Goal: Browse casually: Explore the website without a specific task or goal

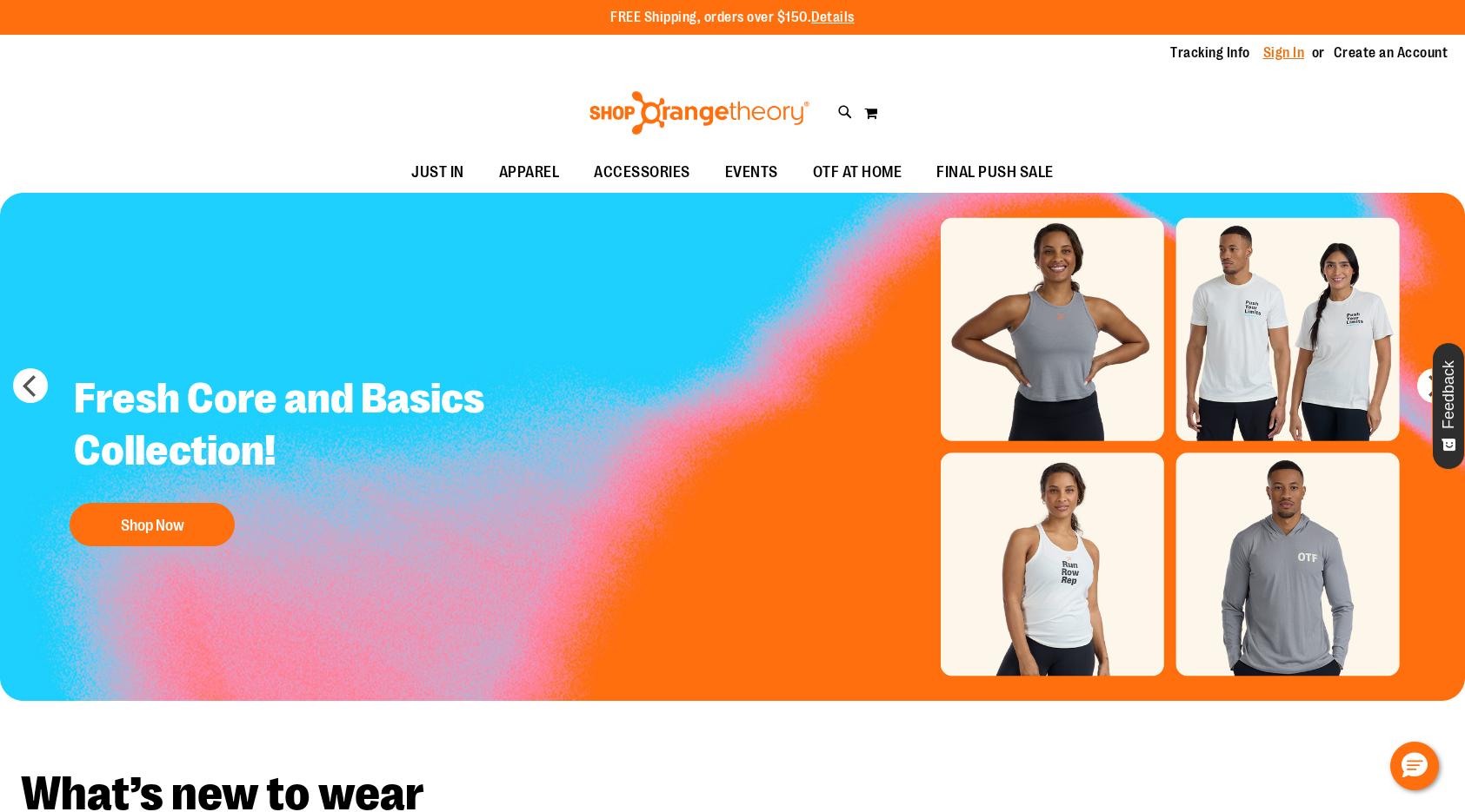
type input "**********"
click at [1288, 59] on link "Sign In" at bounding box center [1284, 53] width 42 height 19
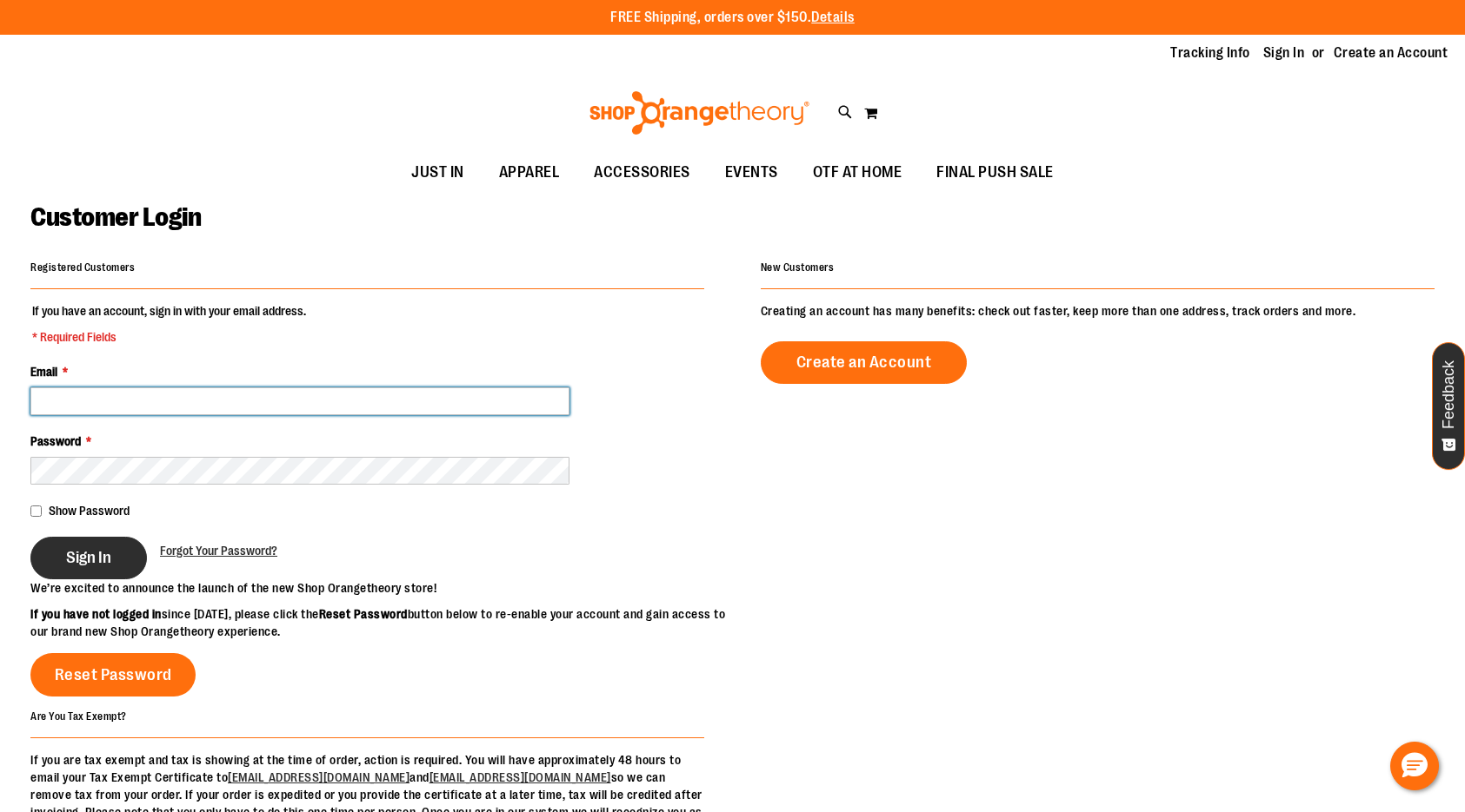
type input "**********"
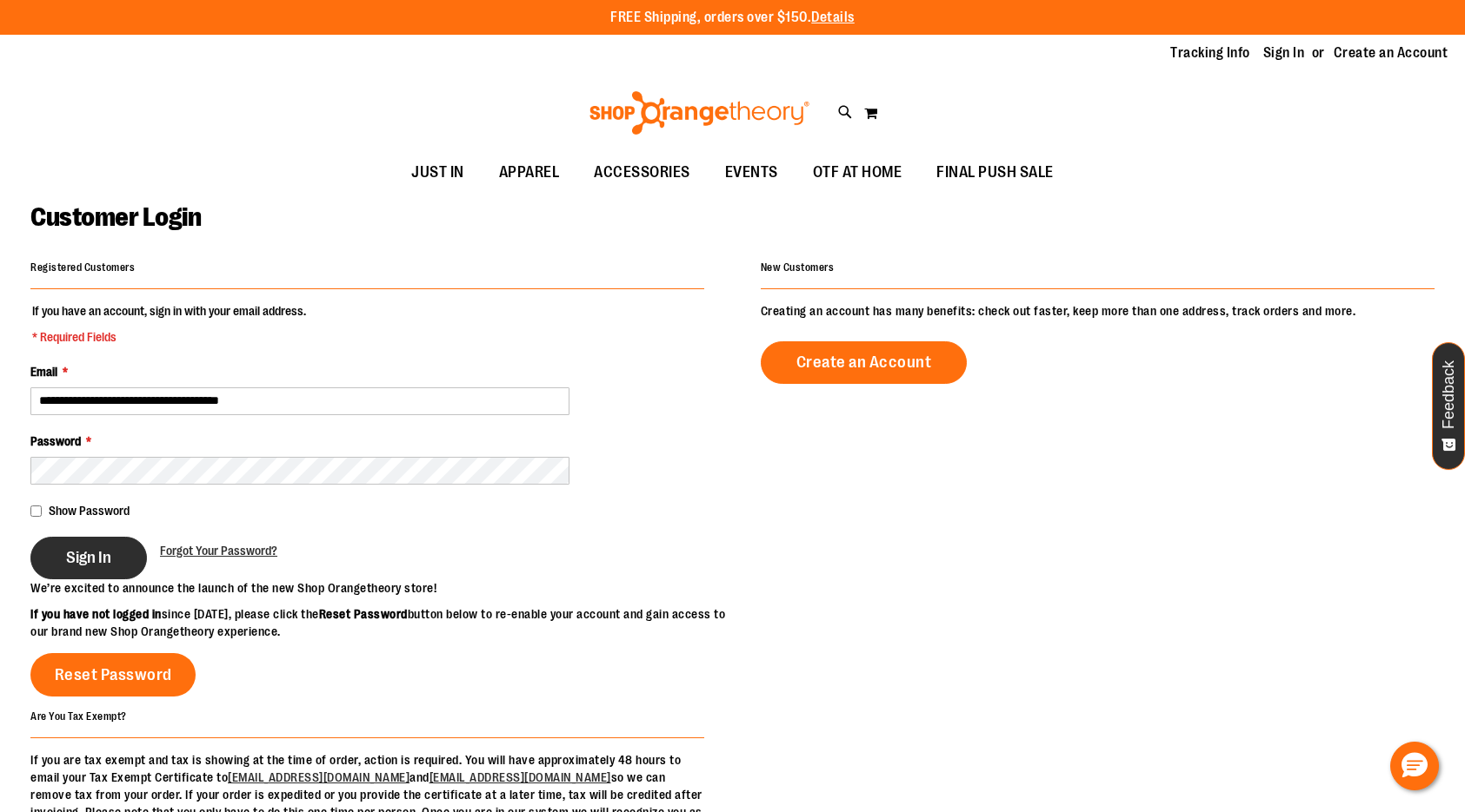
type input "**********"
click at [92, 557] on span "Sign In" at bounding box center [88, 558] width 45 height 19
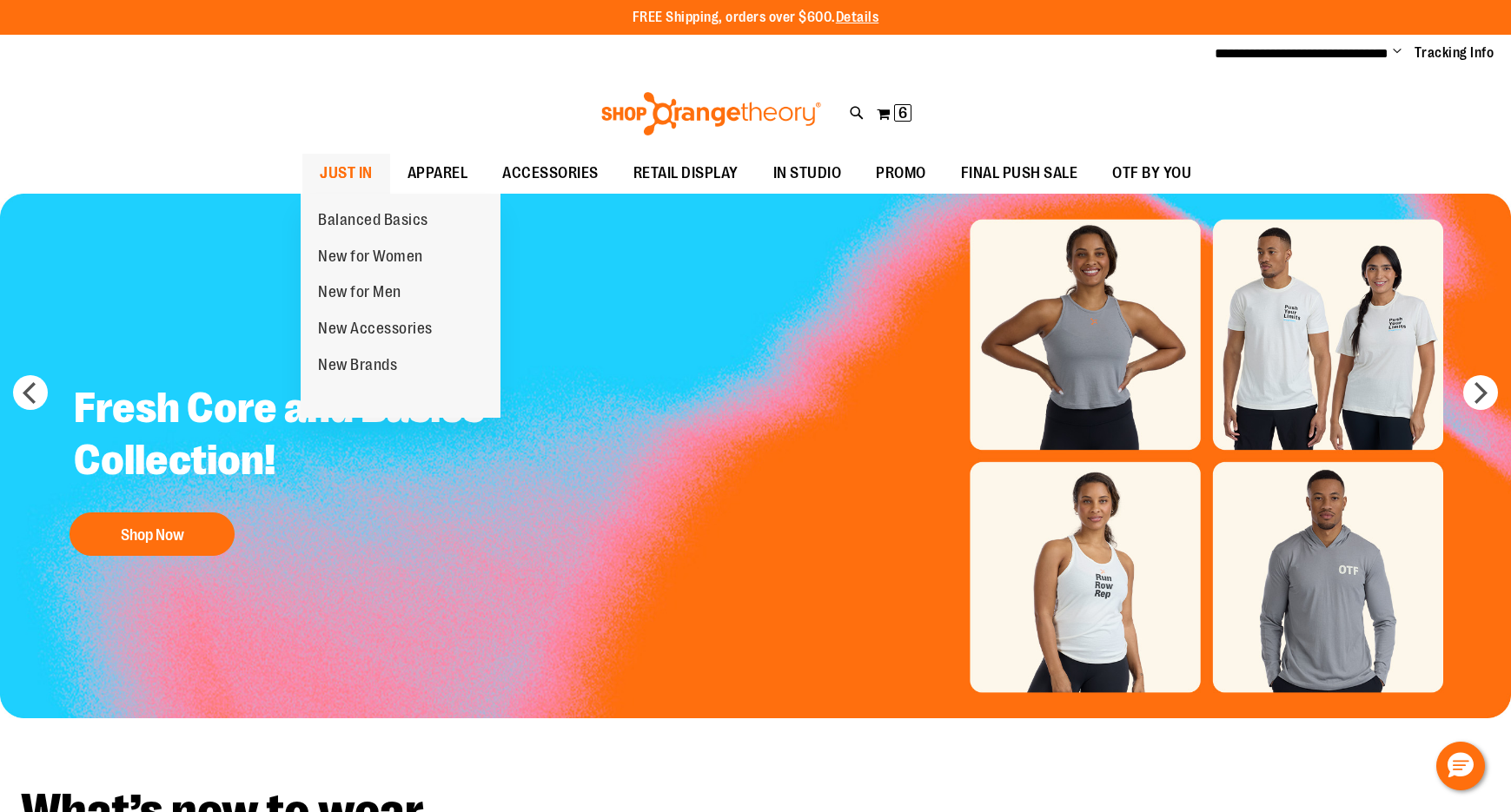
type input "**********"
click at [349, 169] on span "JUST IN" at bounding box center [346, 173] width 53 height 40
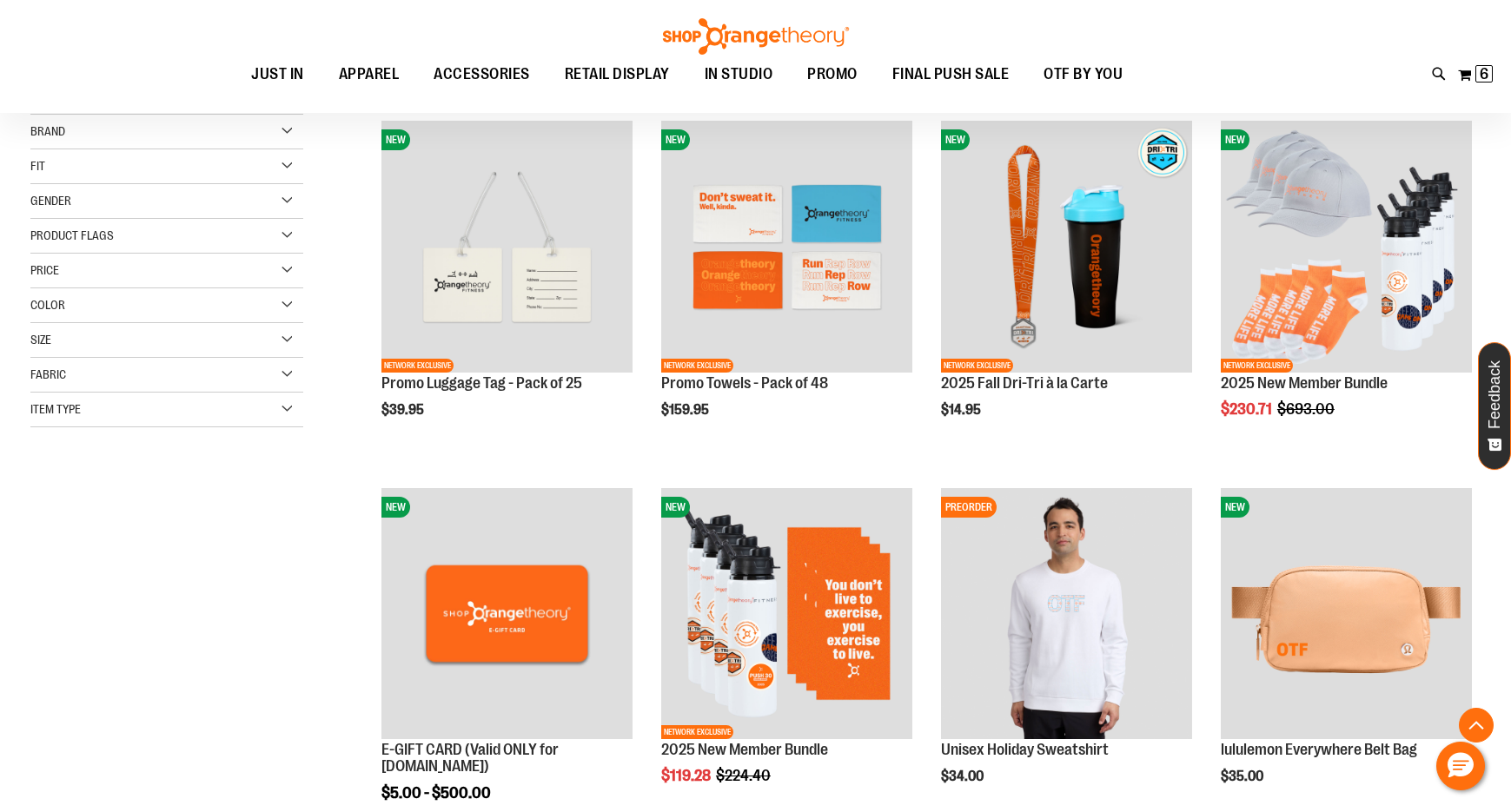
scroll to position [347, 0]
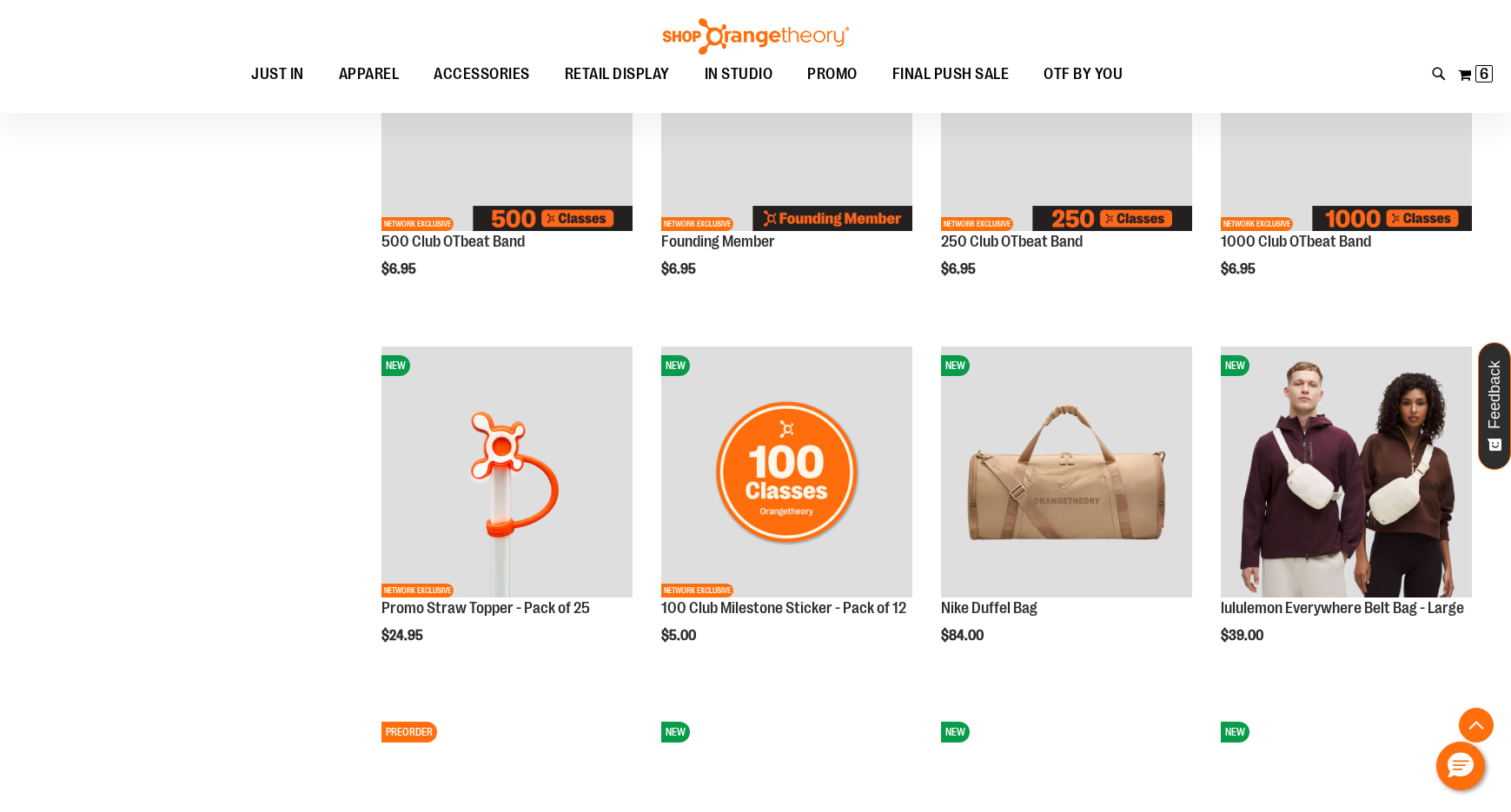
scroll to position [1477, 0]
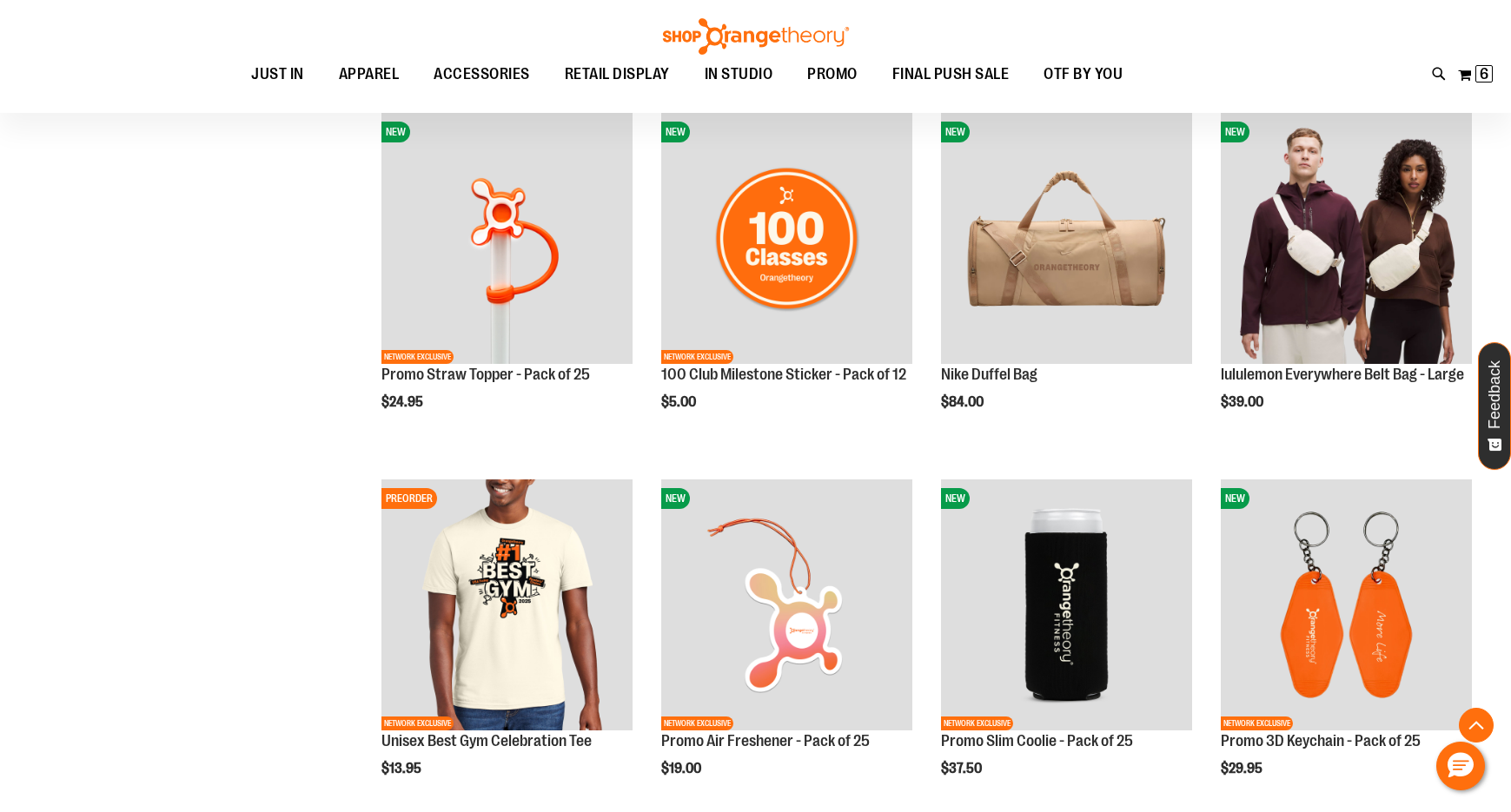
scroll to position [1737, 0]
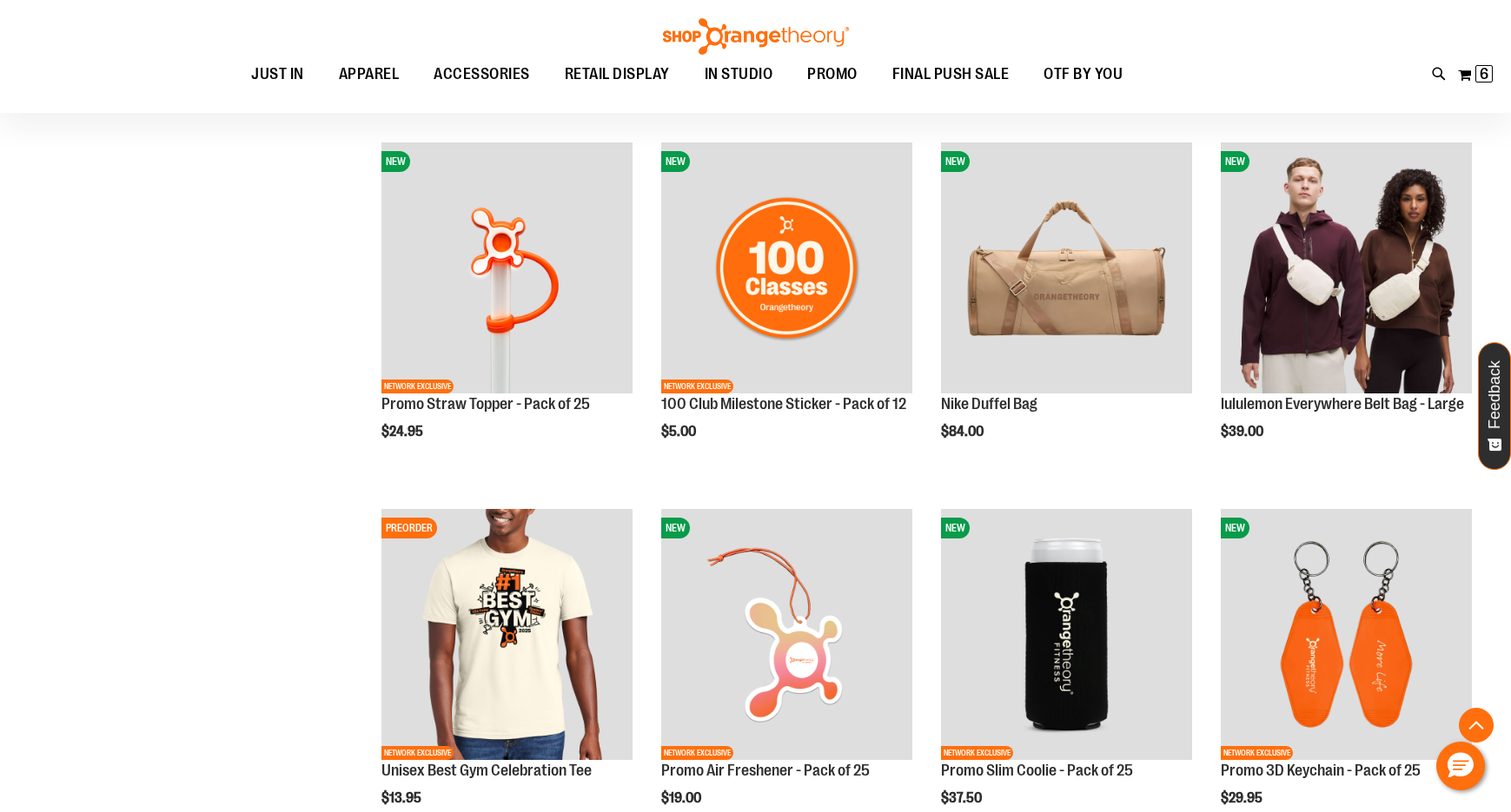
scroll to position [1650, 0]
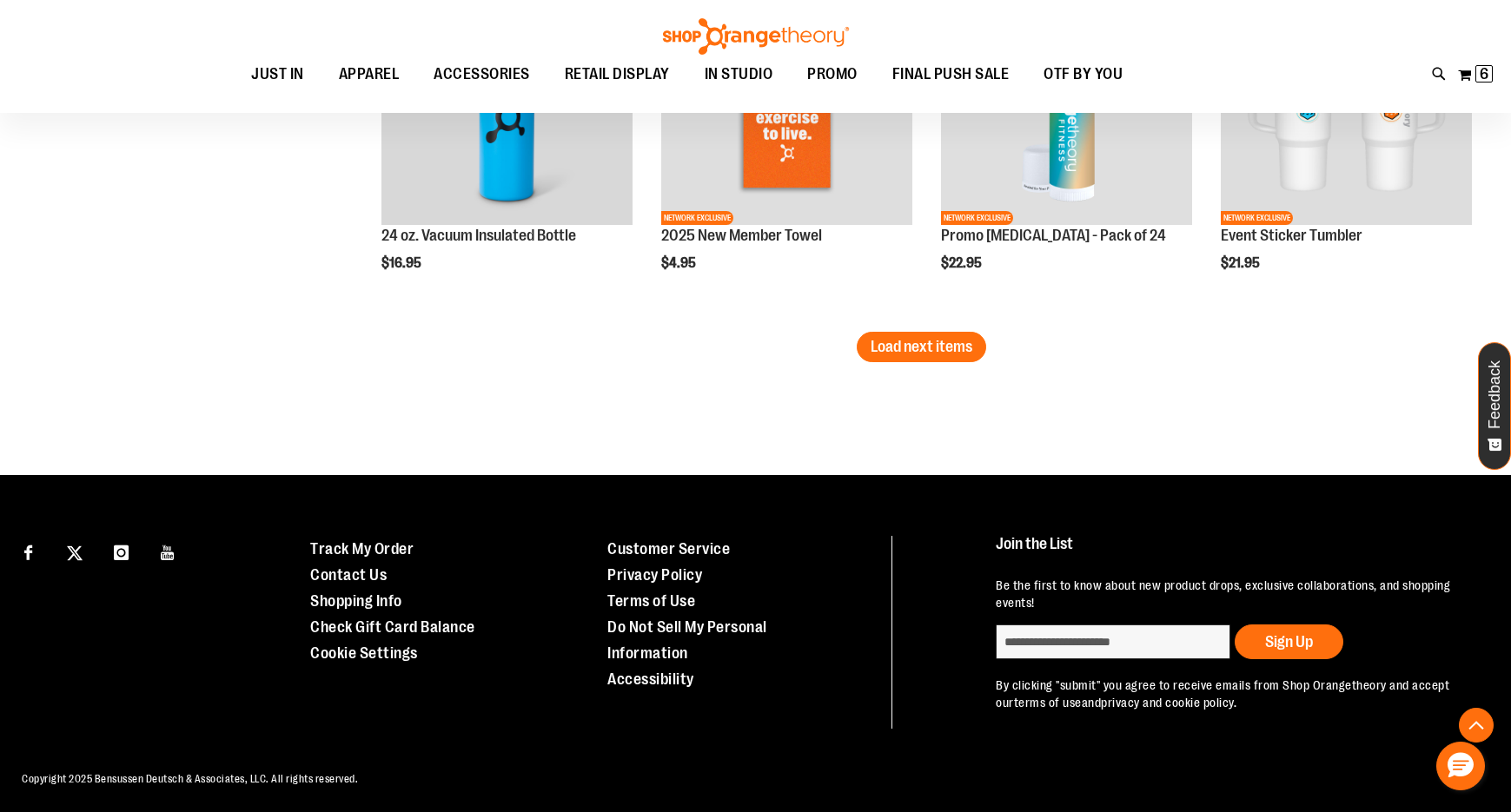
scroll to position [3319, 0]
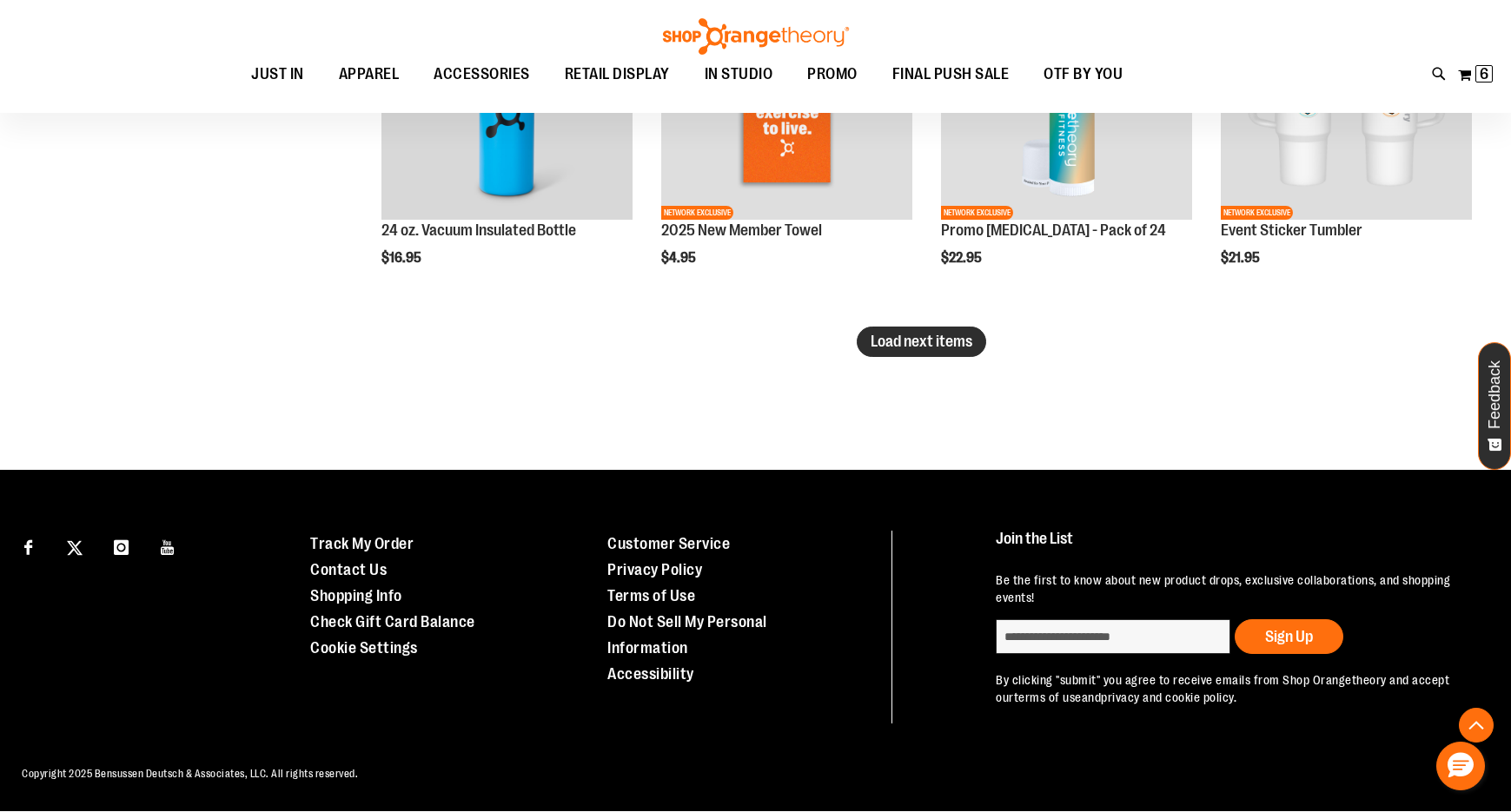
type input "**********"
click at [934, 336] on span "Load next items" at bounding box center [922, 341] width 102 height 18
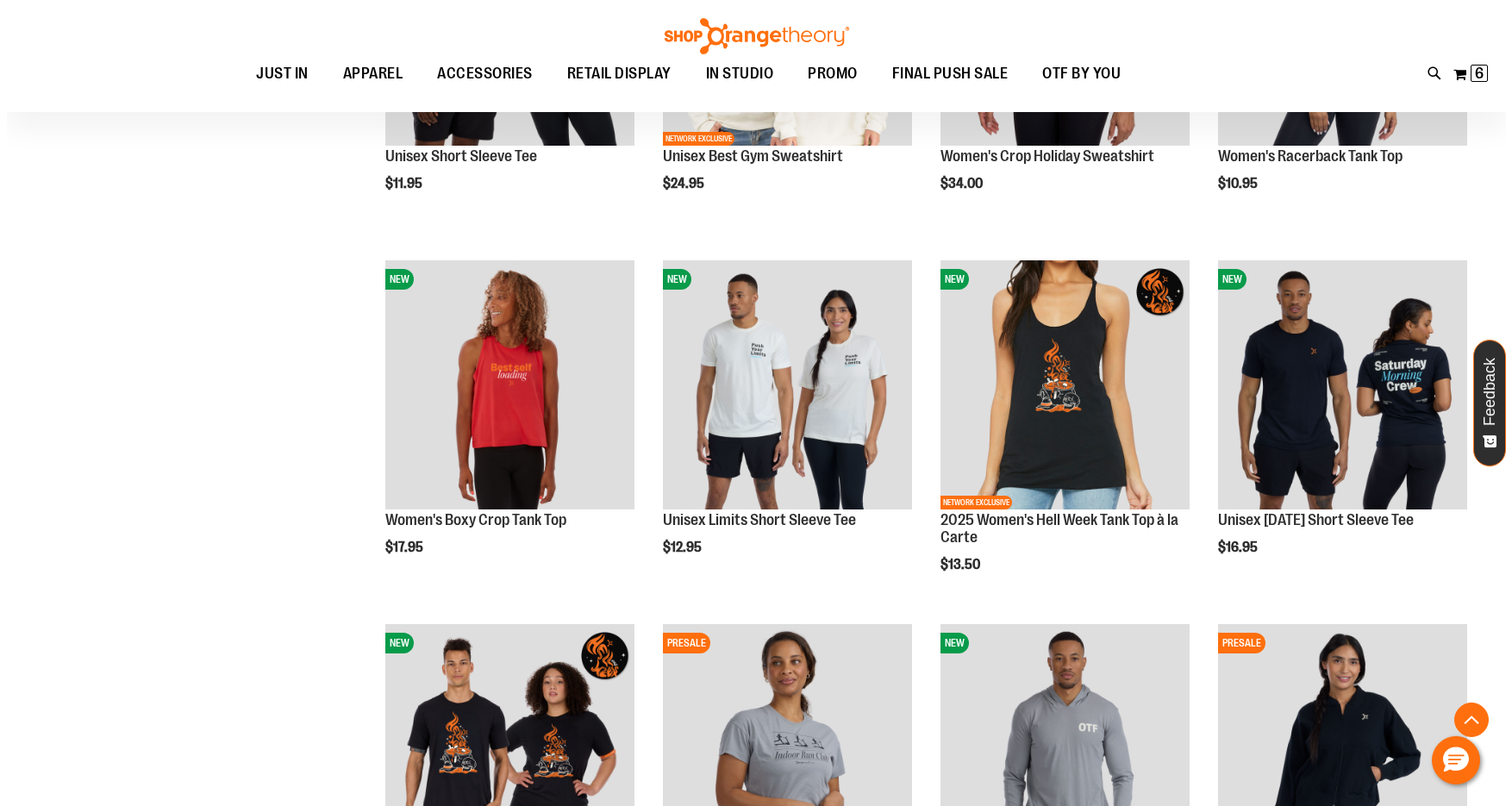
scroll to position [3726, 0]
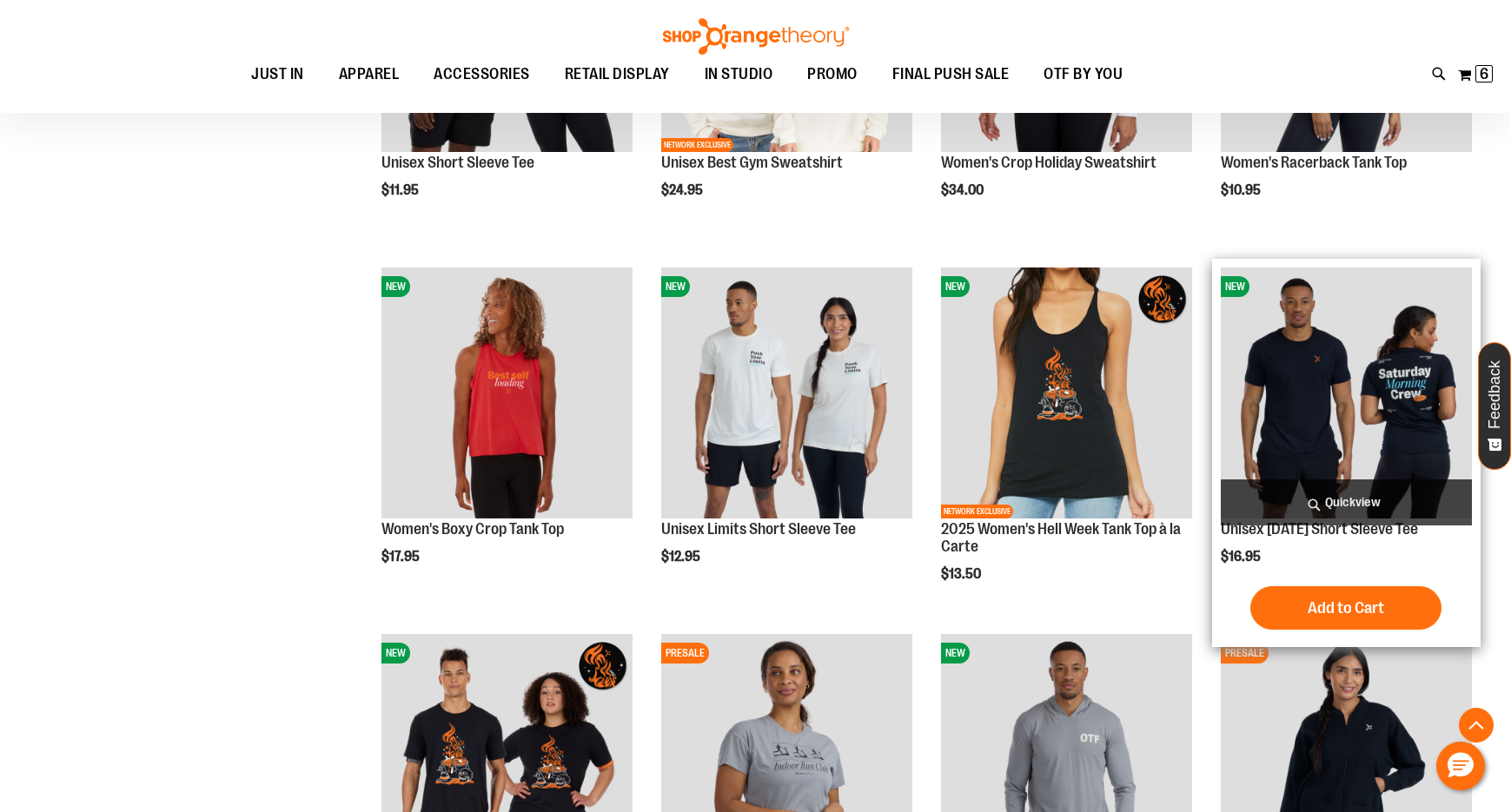
click at [1368, 494] on span "Quickview" at bounding box center [1347, 502] width 251 height 46
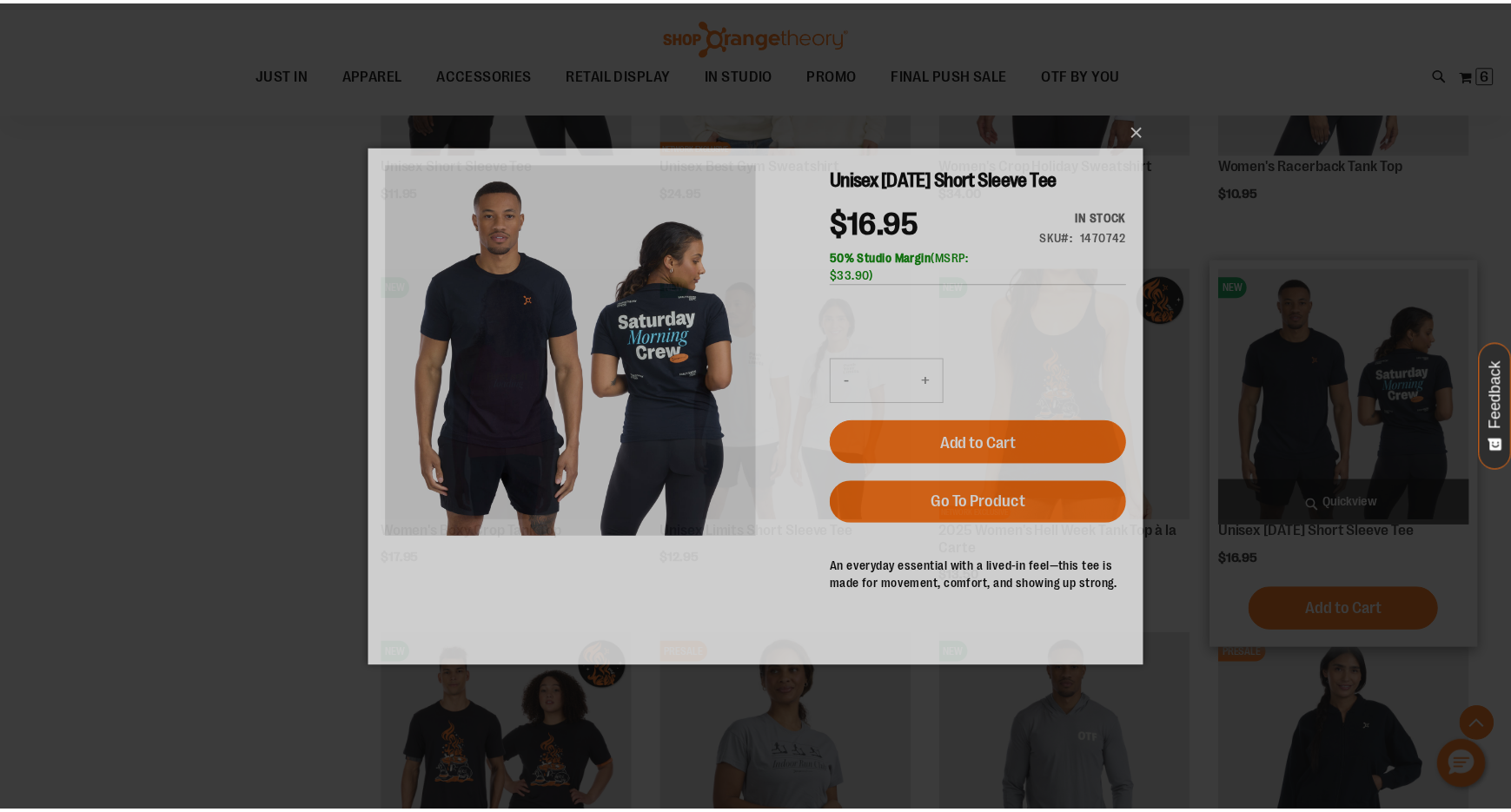
scroll to position [0, 0]
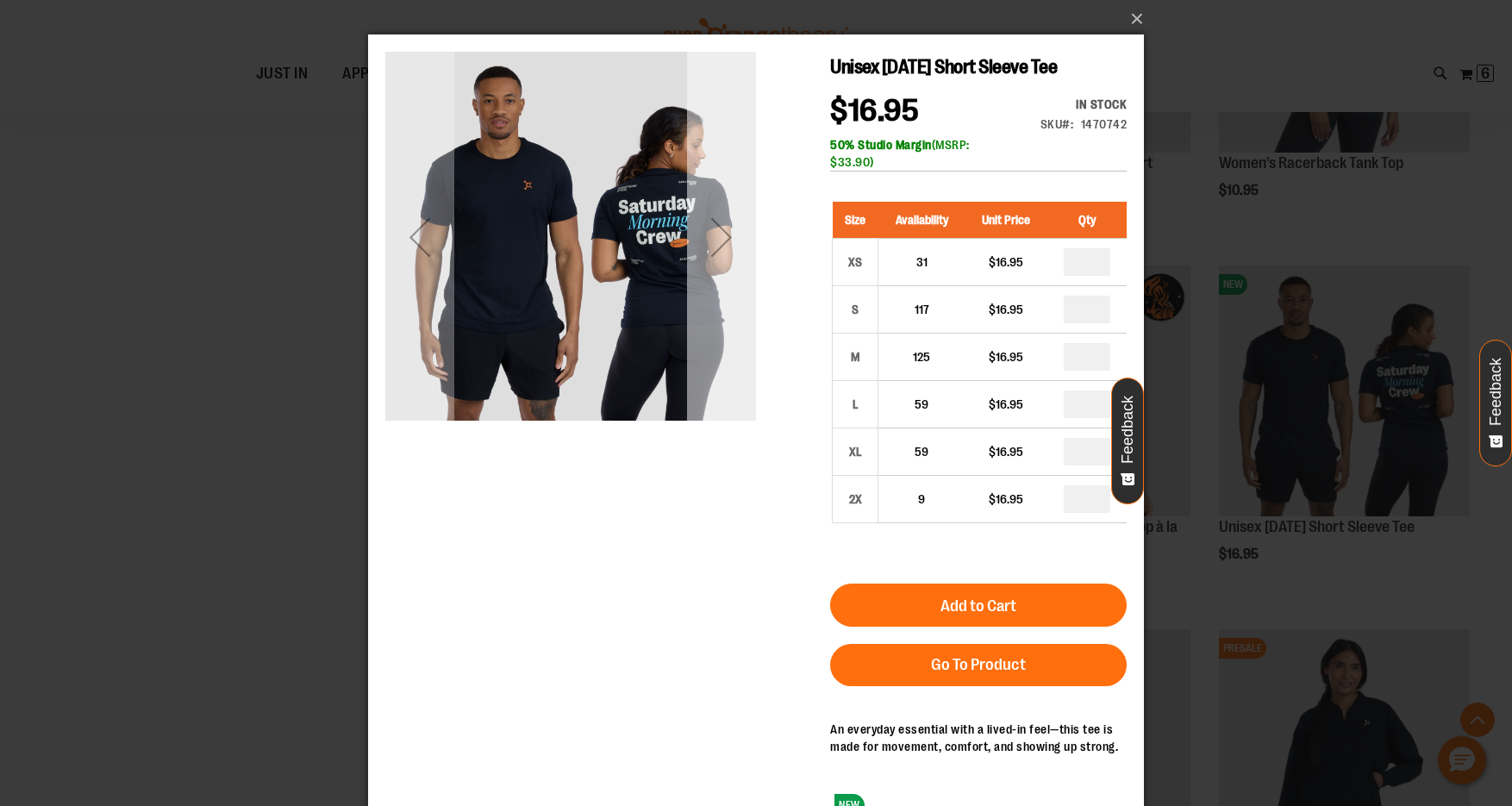
click at [725, 247] on div "Next" at bounding box center [721, 237] width 69 height 69
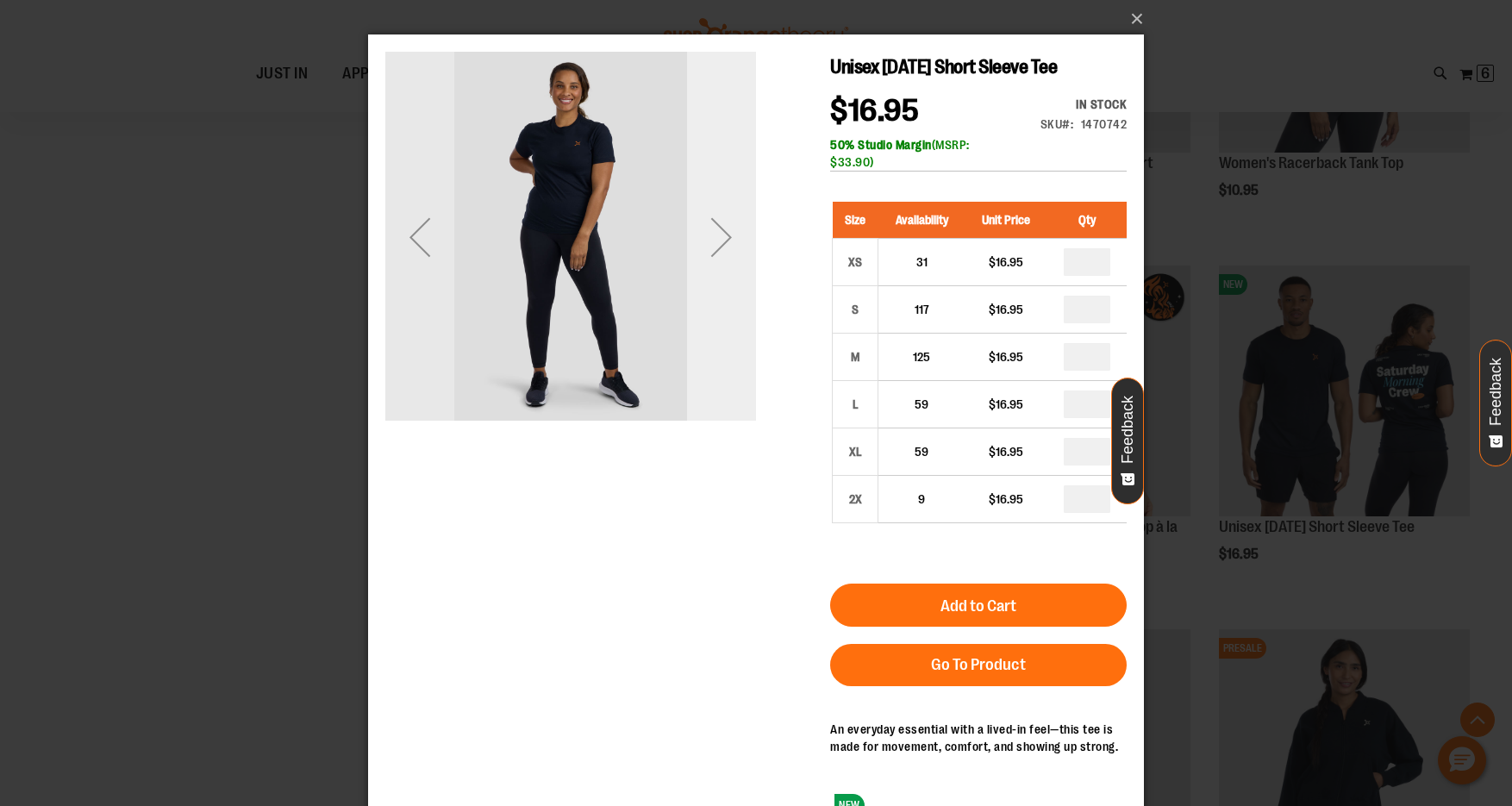
click at [725, 247] on div "Next" at bounding box center [721, 237] width 69 height 69
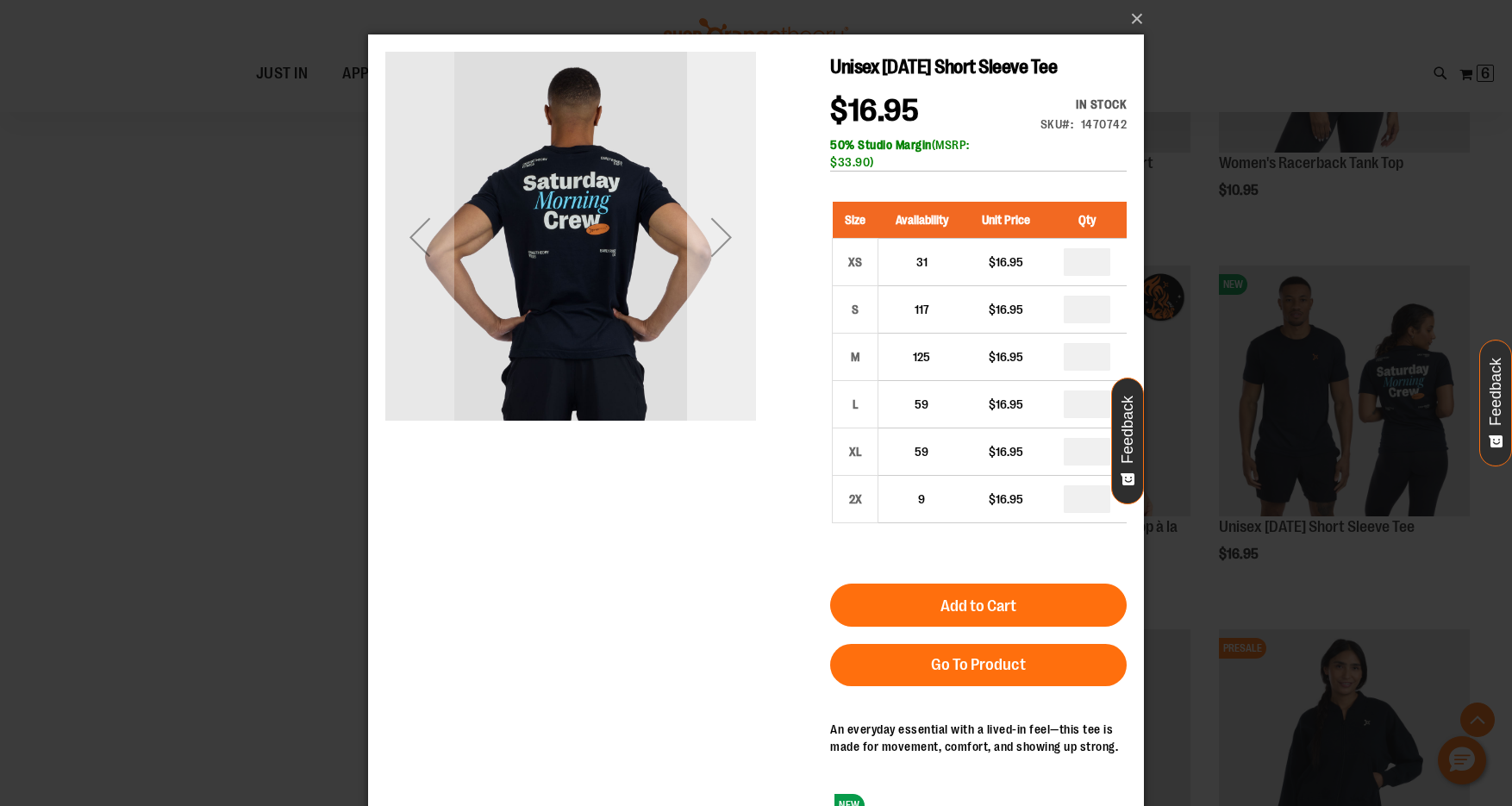
click at [725, 247] on div "Next" at bounding box center [721, 237] width 69 height 69
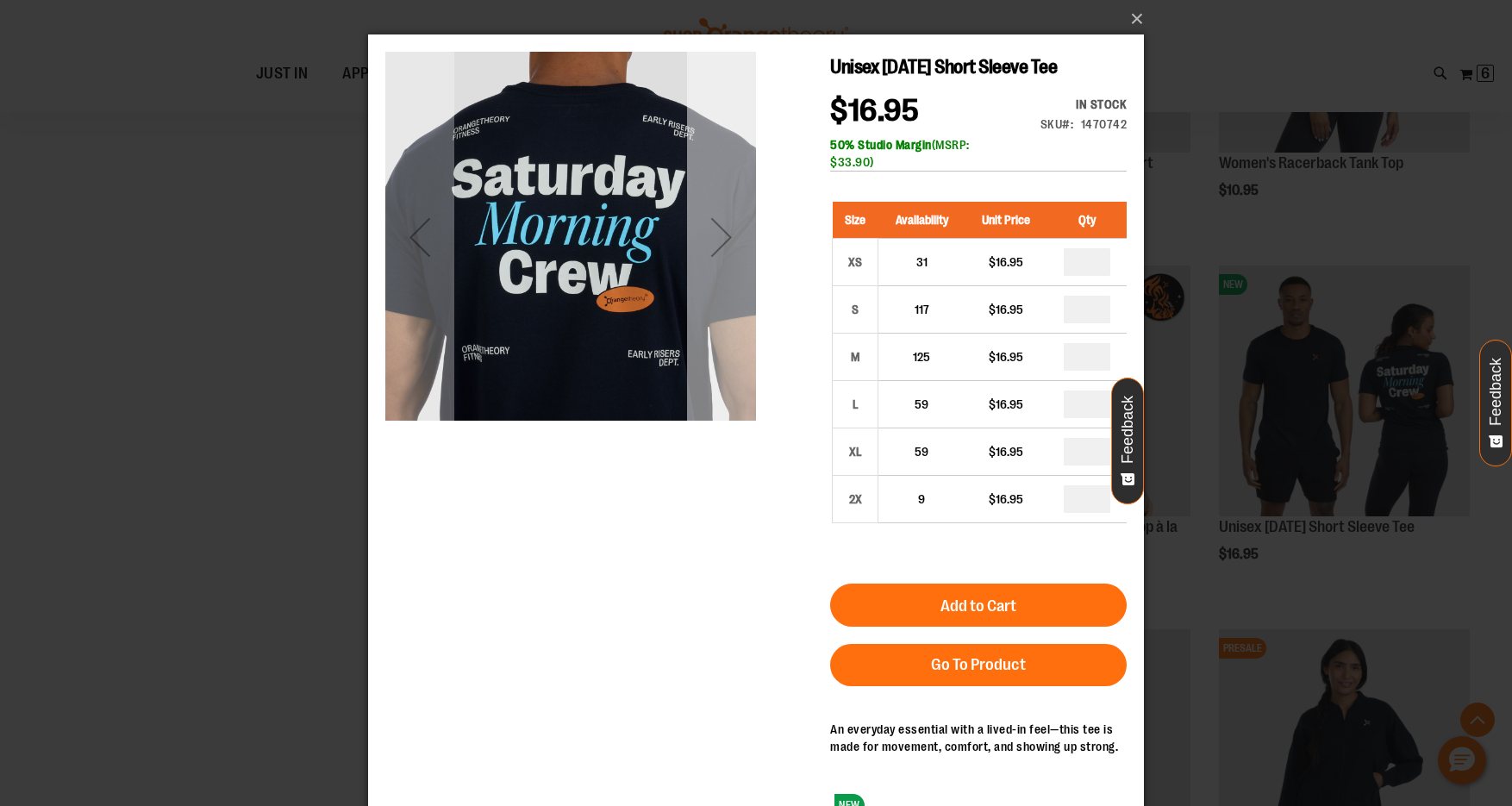
click at [725, 247] on div "Next" at bounding box center [721, 237] width 69 height 69
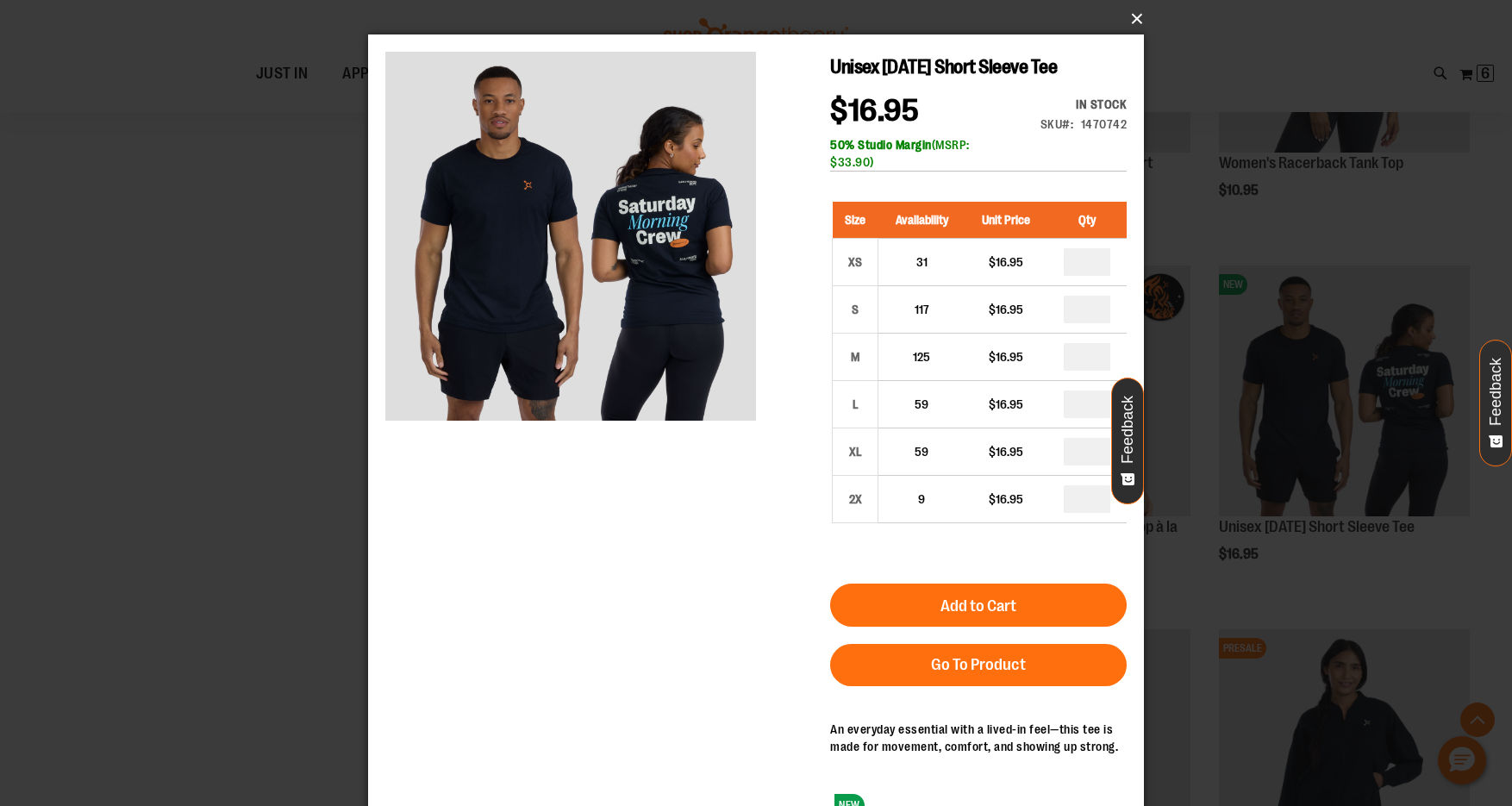
click at [1129, 17] on button "×" at bounding box center [761, 19] width 776 height 38
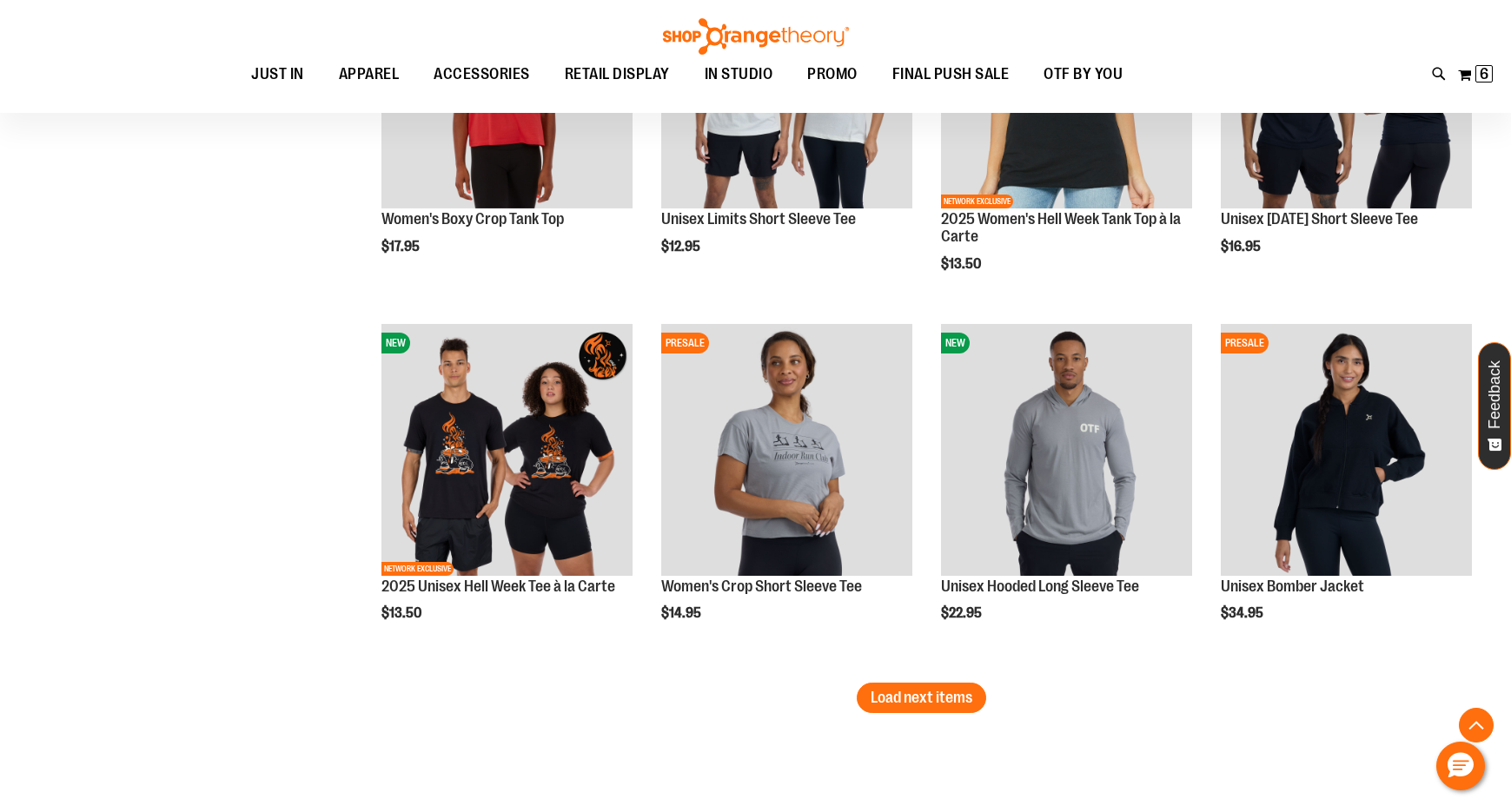
scroll to position [4275, 0]
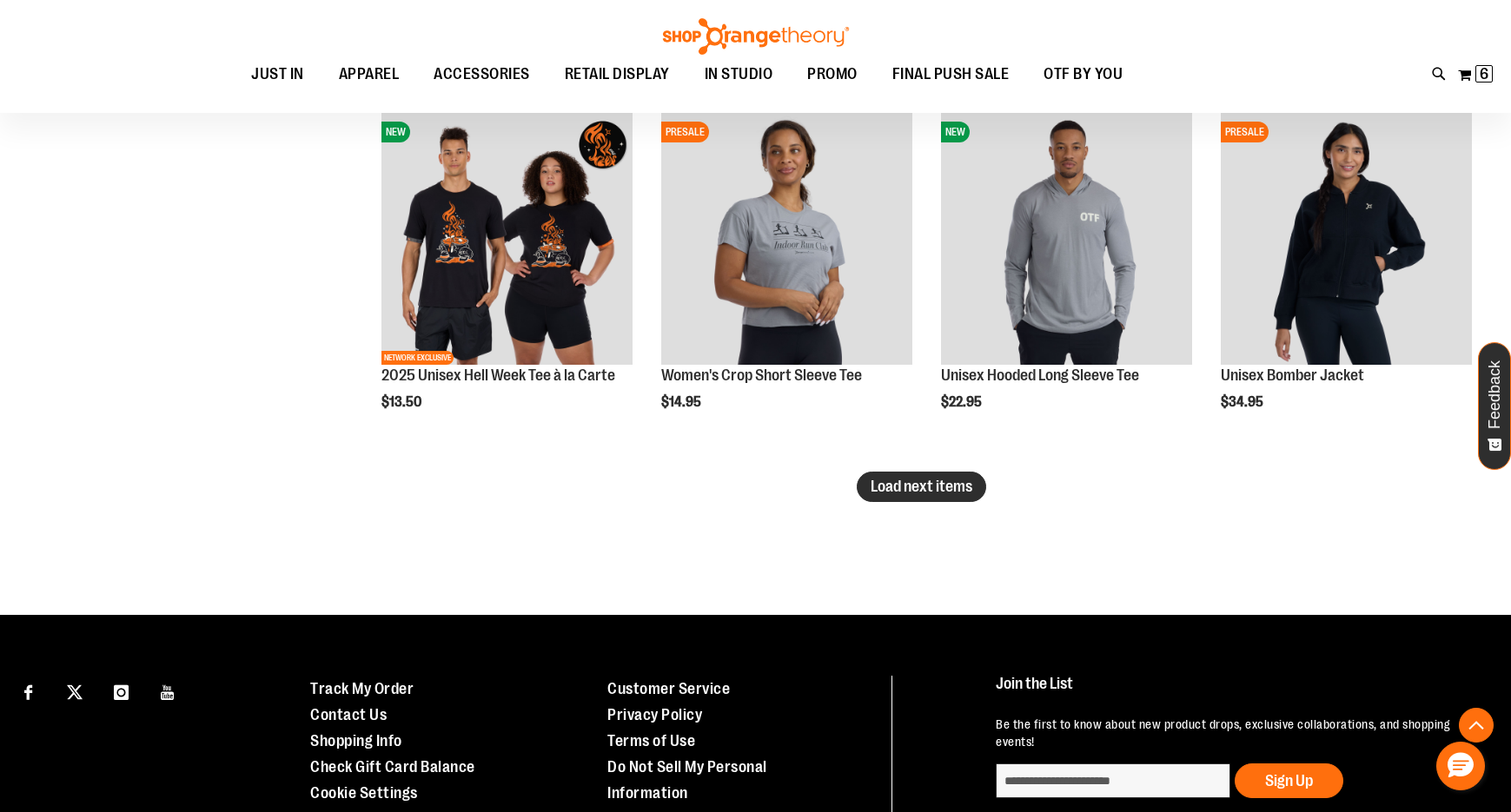
click at [947, 478] on span "Load next items" at bounding box center [922, 486] width 102 height 18
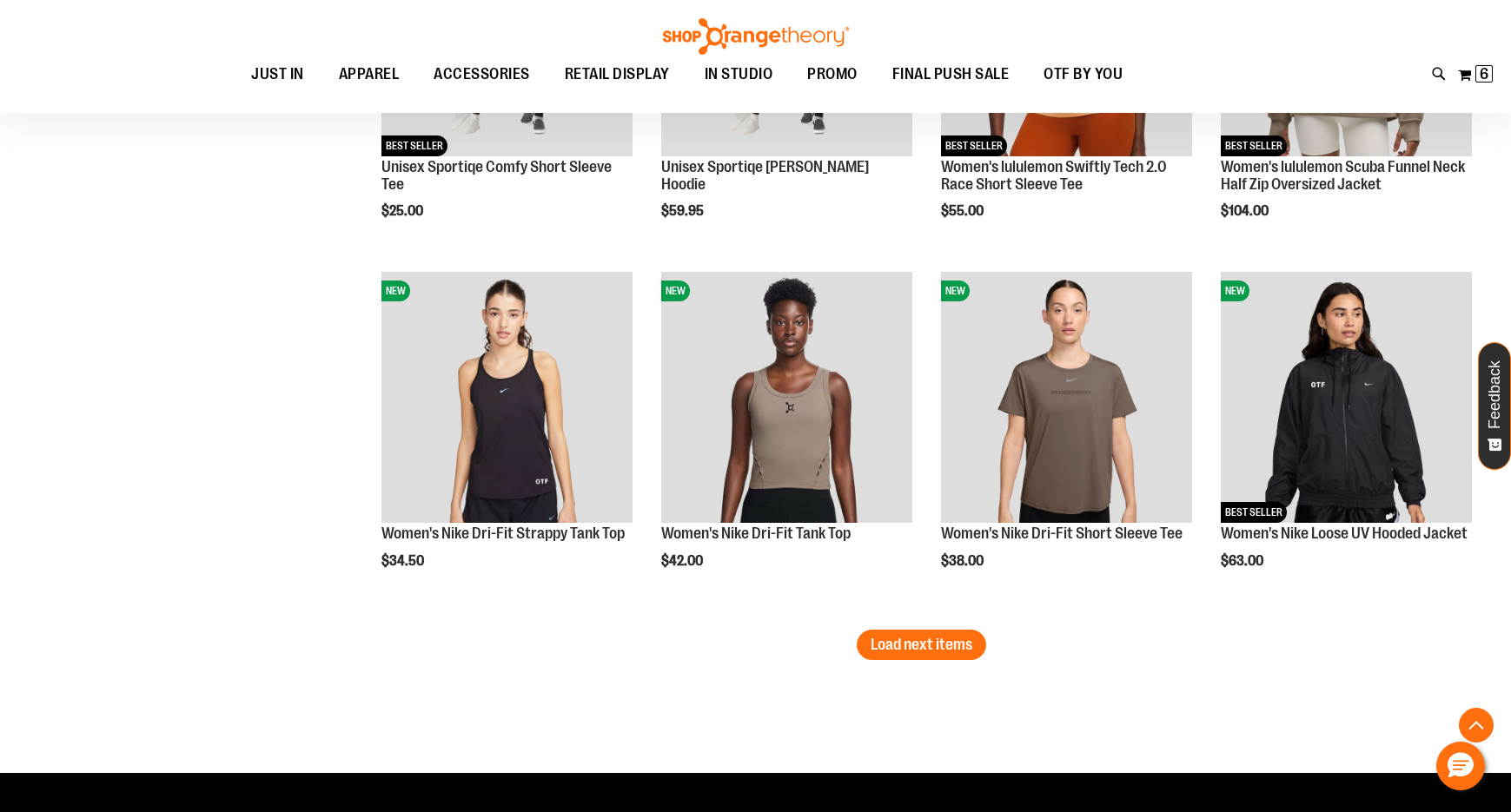
scroll to position [5317, 0]
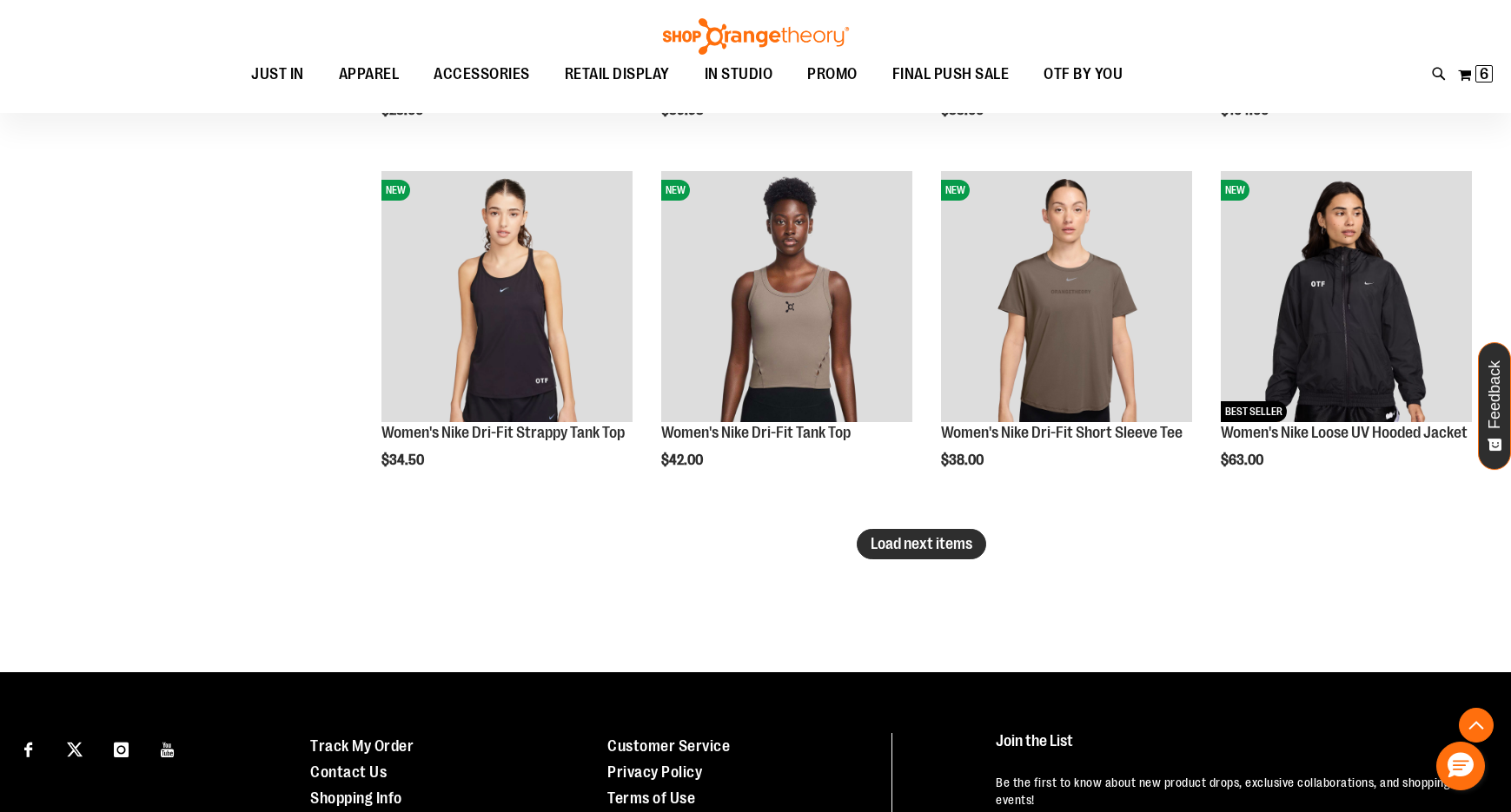
click at [935, 551] on span "Load next items" at bounding box center [922, 544] width 102 height 18
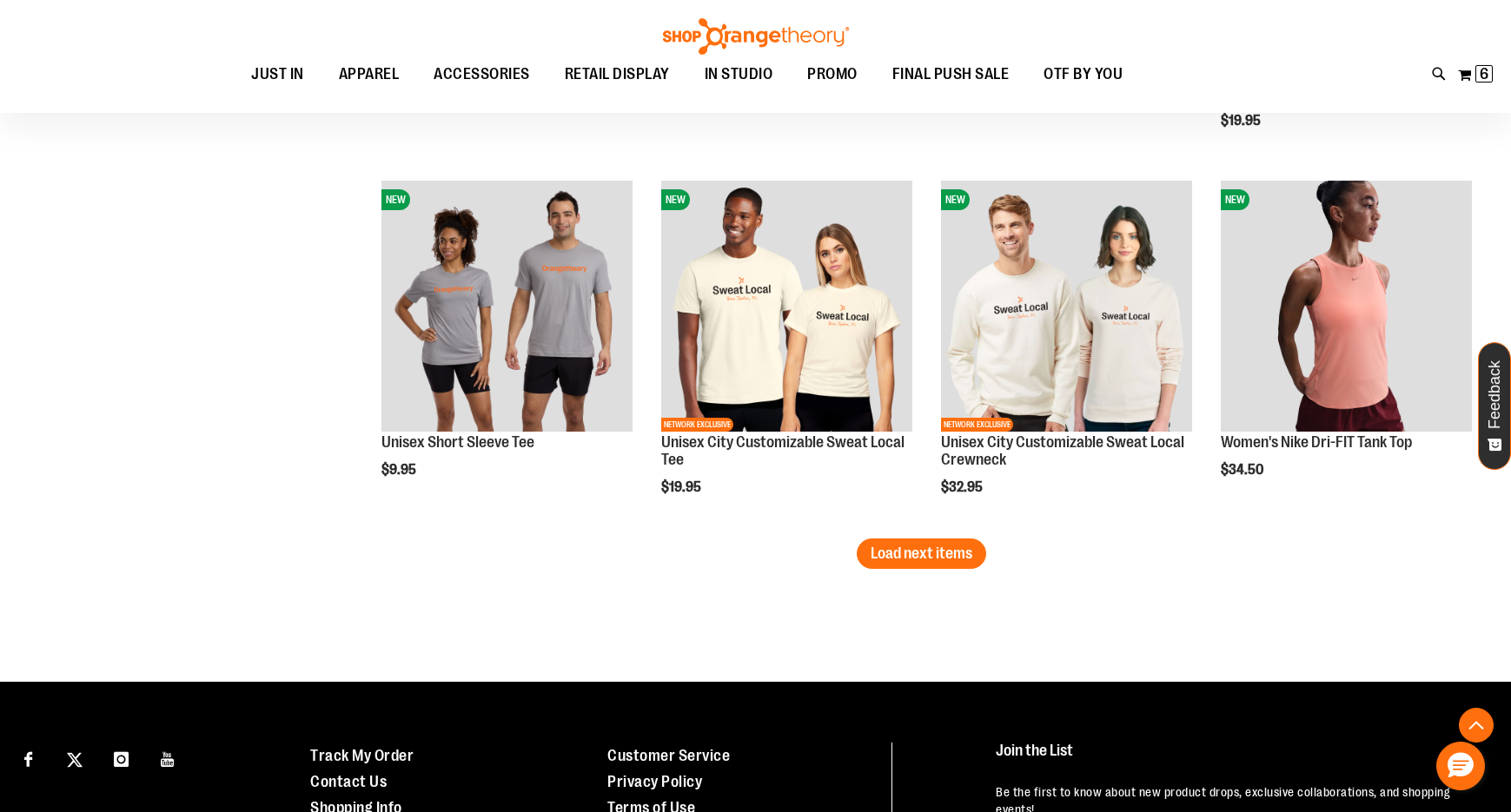
scroll to position [6447, 0]
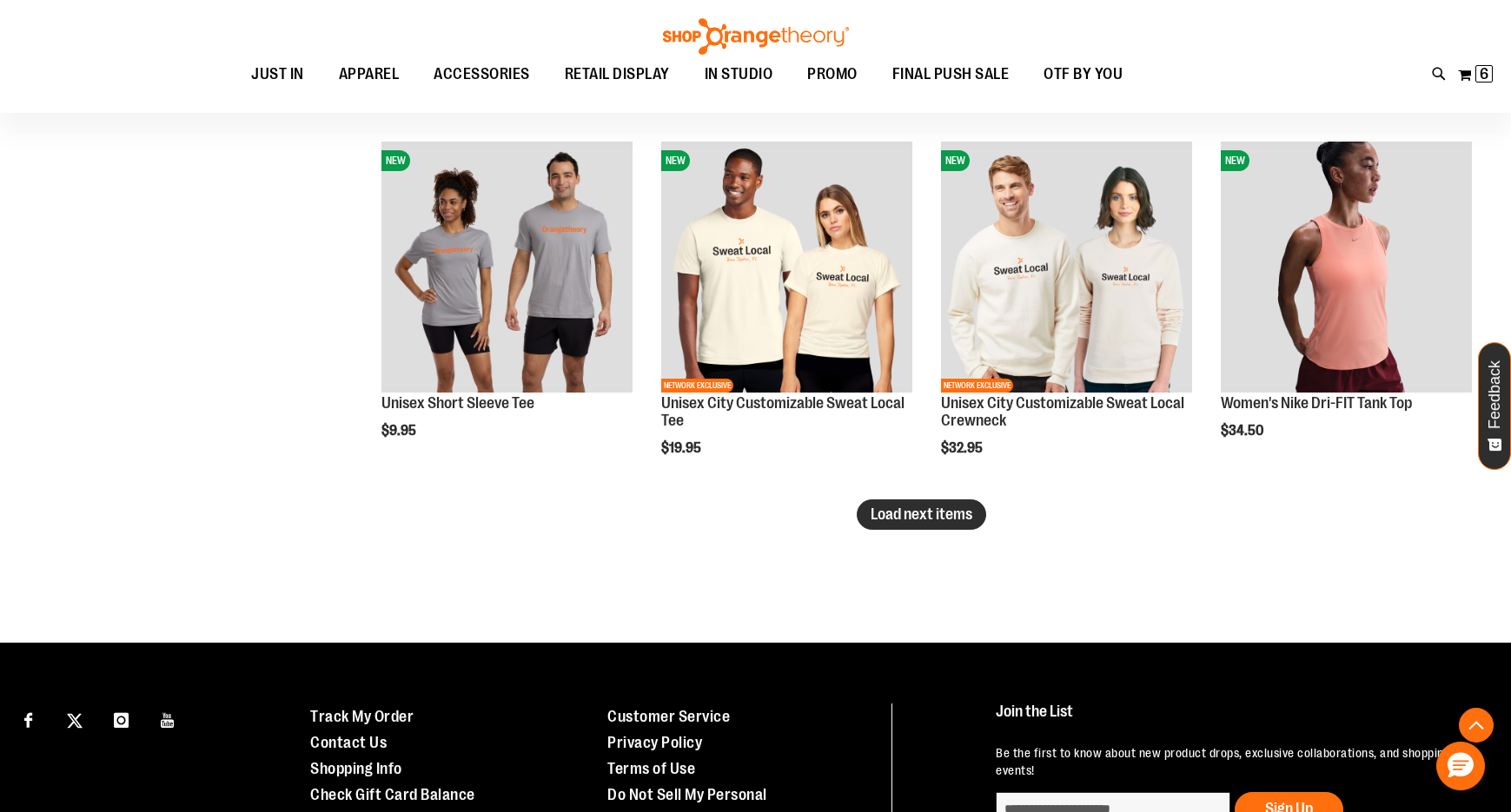
click at [917, 521] on span "Load next items" at bounding box center [922, 514] width 102 height 18
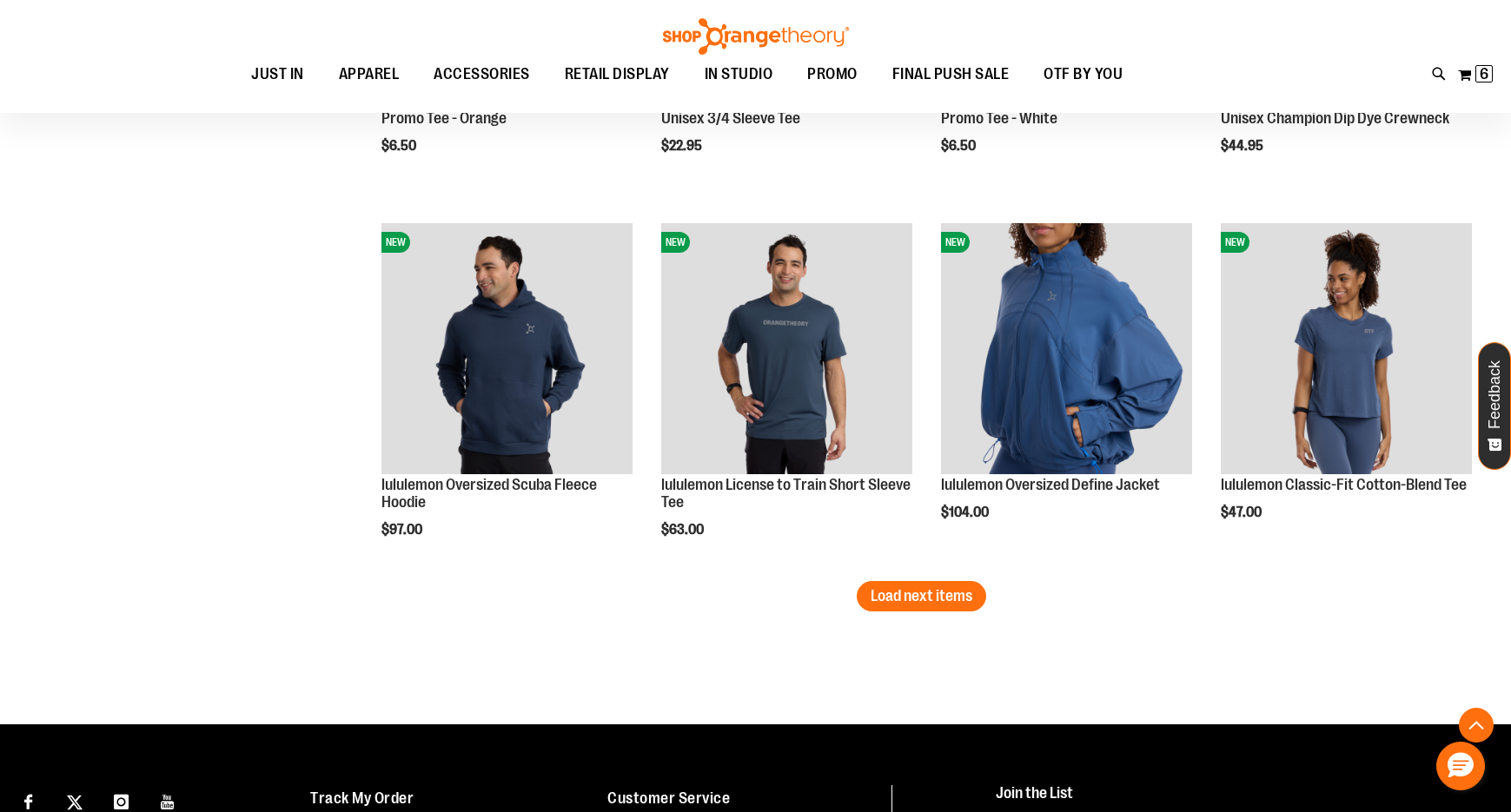
scroll to position [7563, 0]
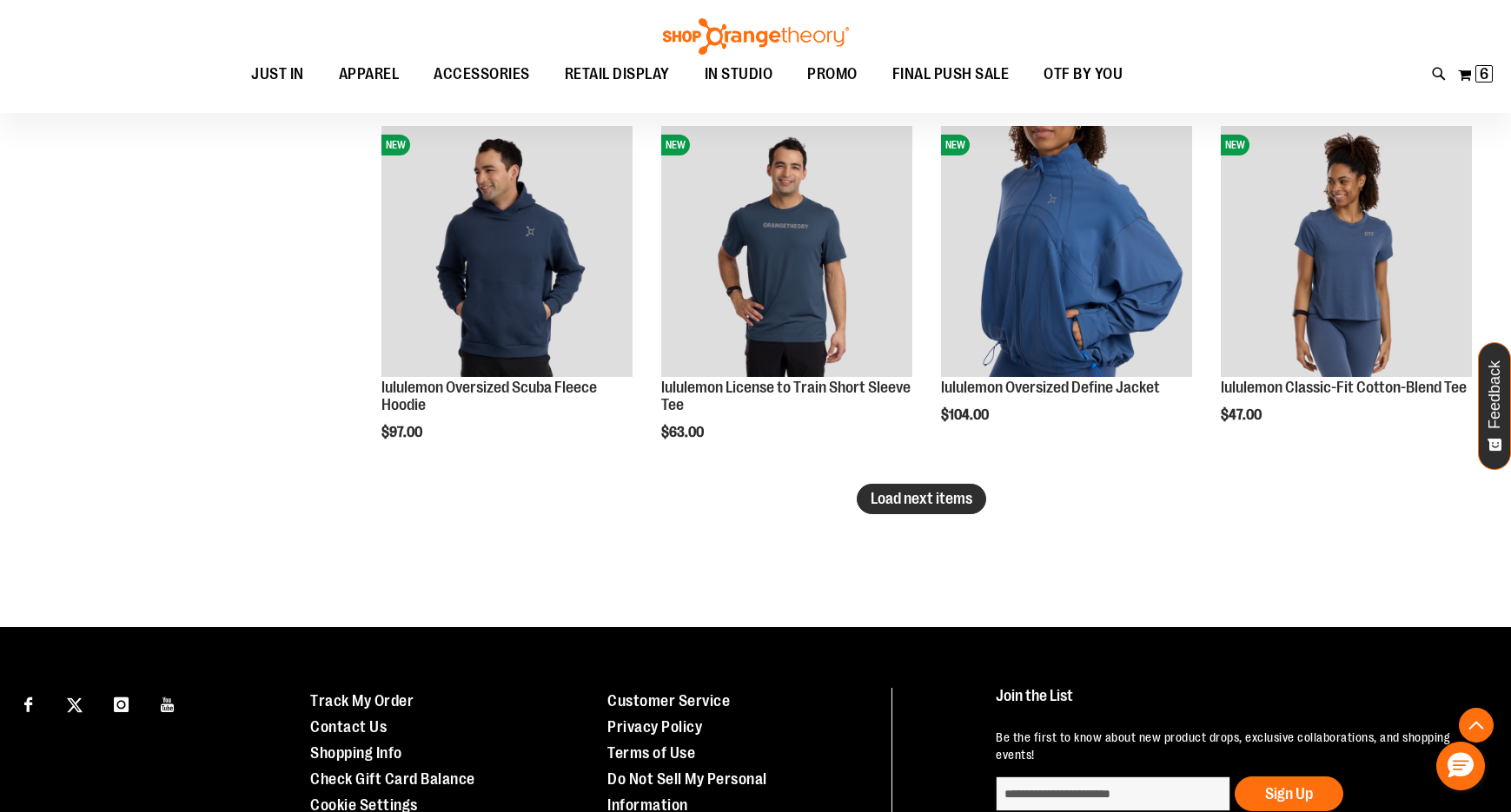
click at [969, 499] on span "Load next items" at bounding box center [922, 499] width 102 height 18
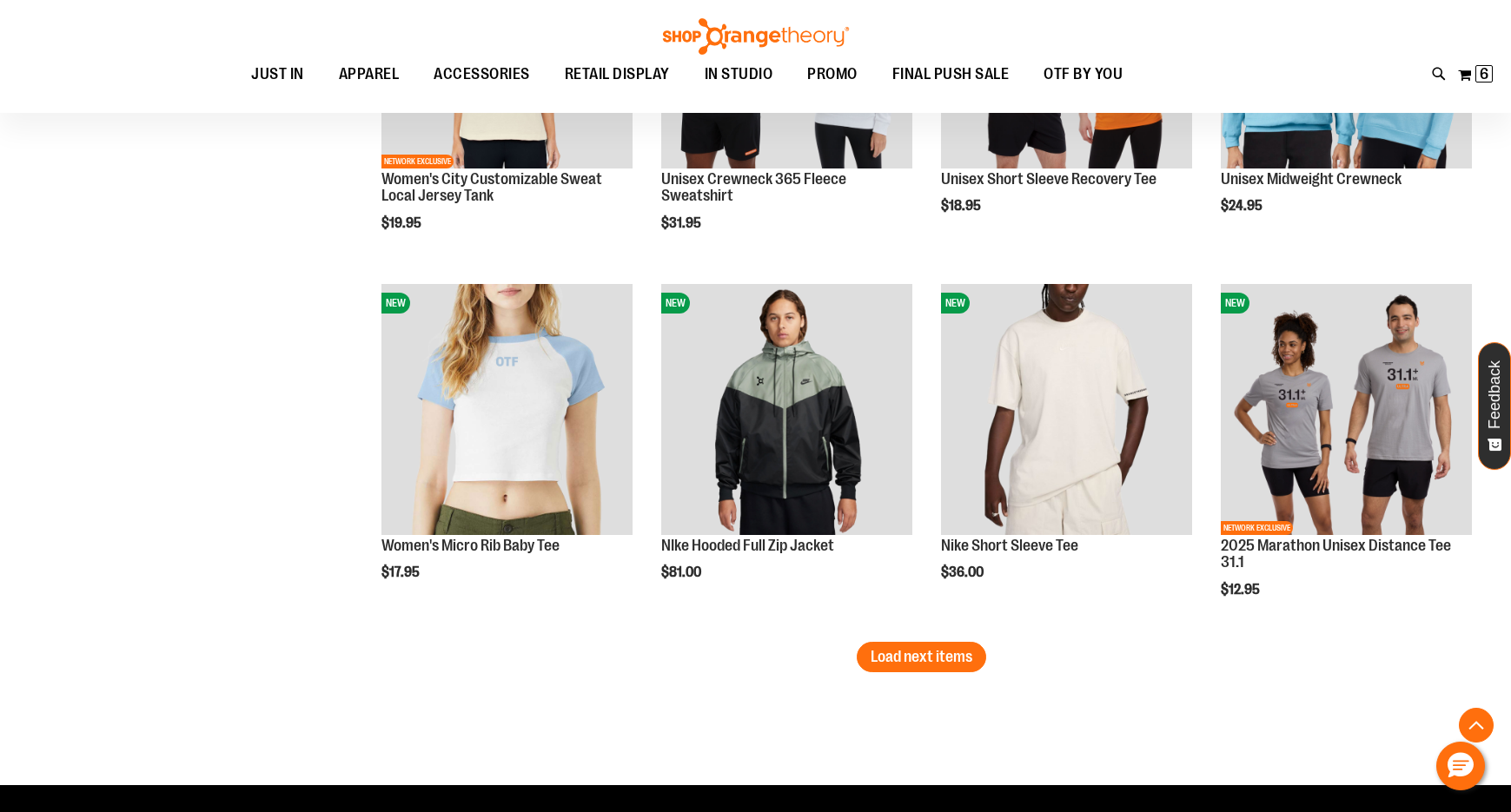
scroll to position [8605, 0]
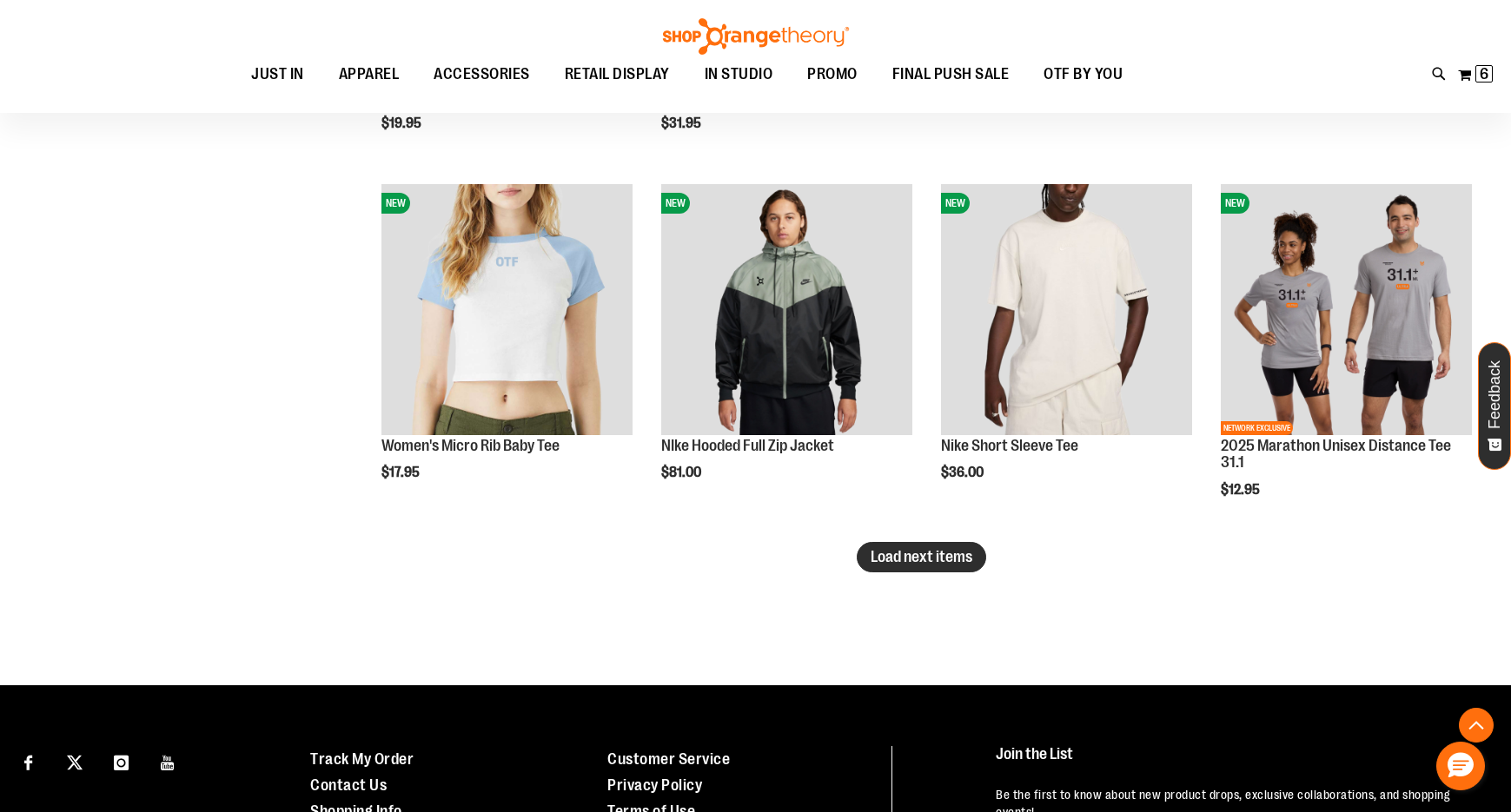
click at [904, 550] on span "Load next items" at bounding box center [922, 557] width 102 height 18
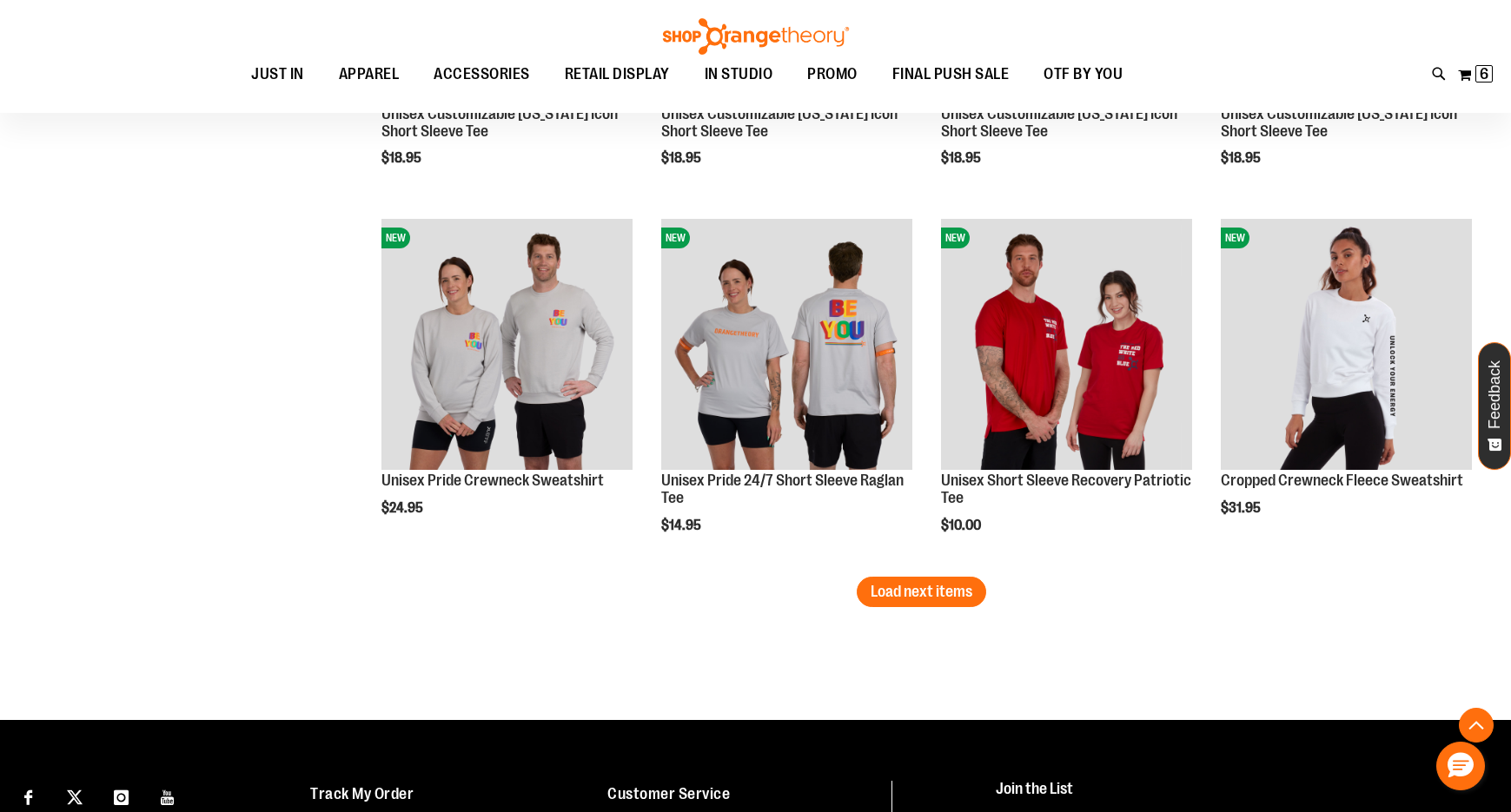
scroll to position [9821, 0]
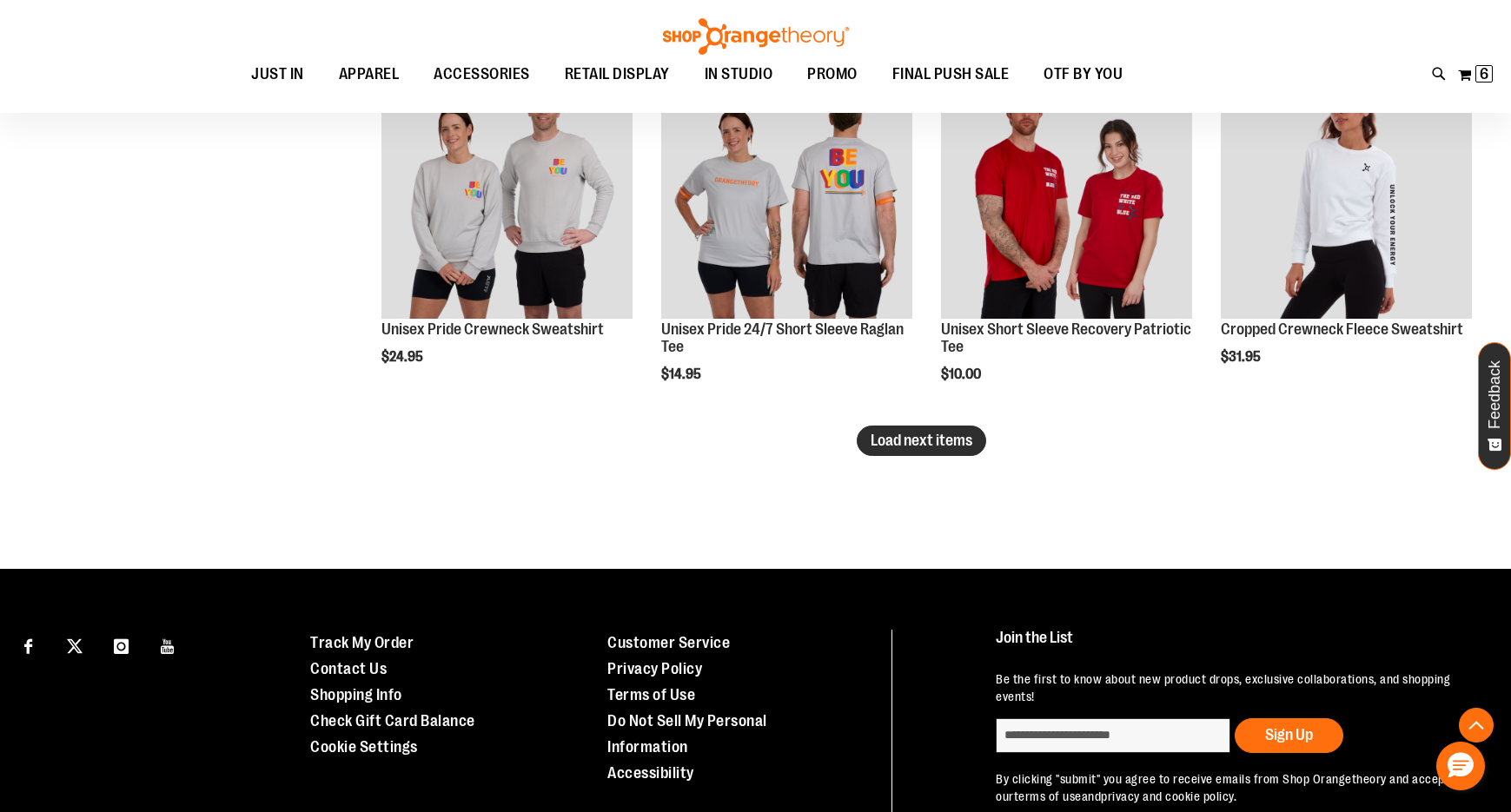
click at [946, 439] on span "Load next items" at bounding box center [922, 441] width 102 height 18
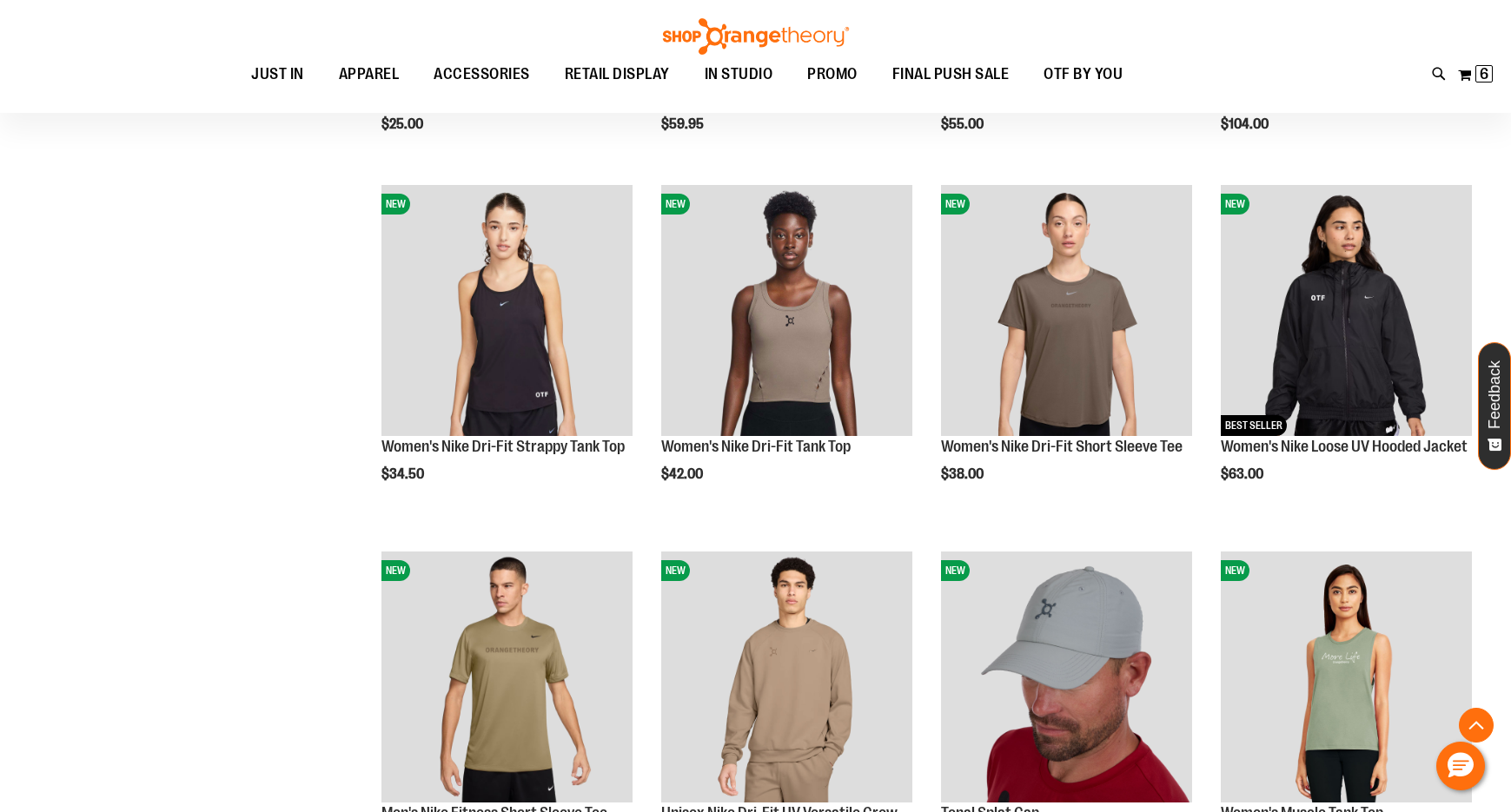
scroll to position [5478, 0]
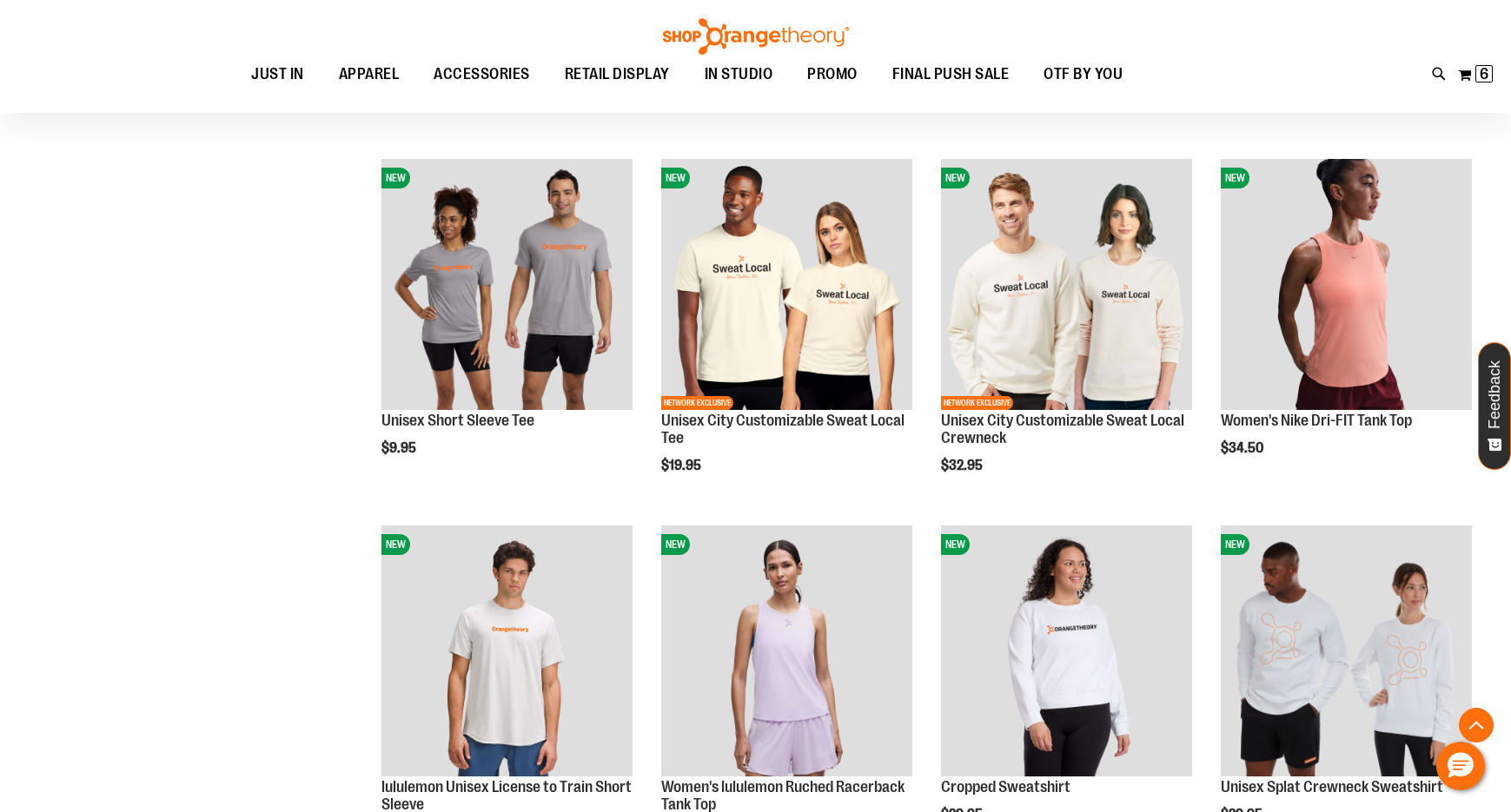
scroll to position [6433, 0]
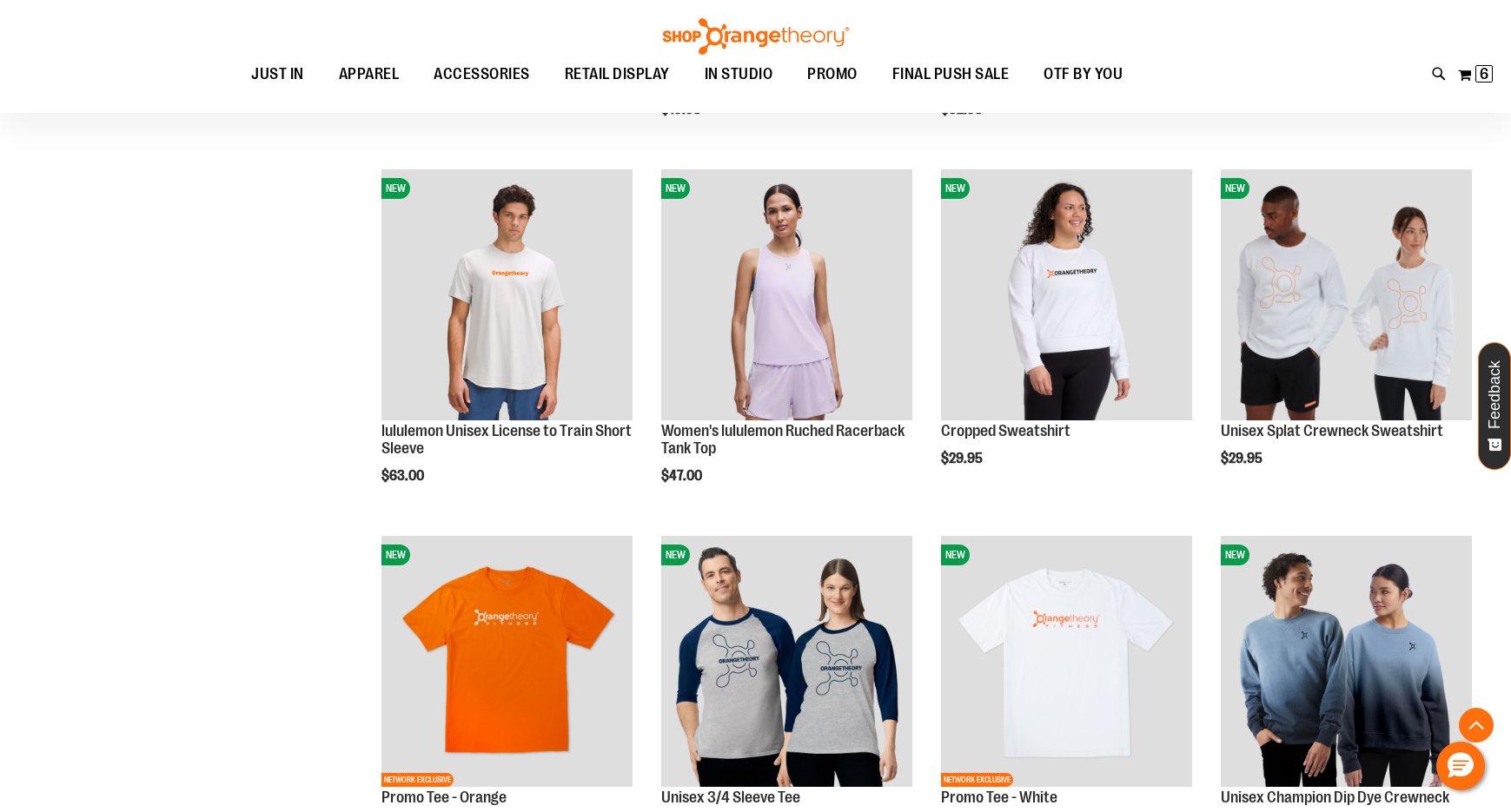
scroll to position [6867, 0]
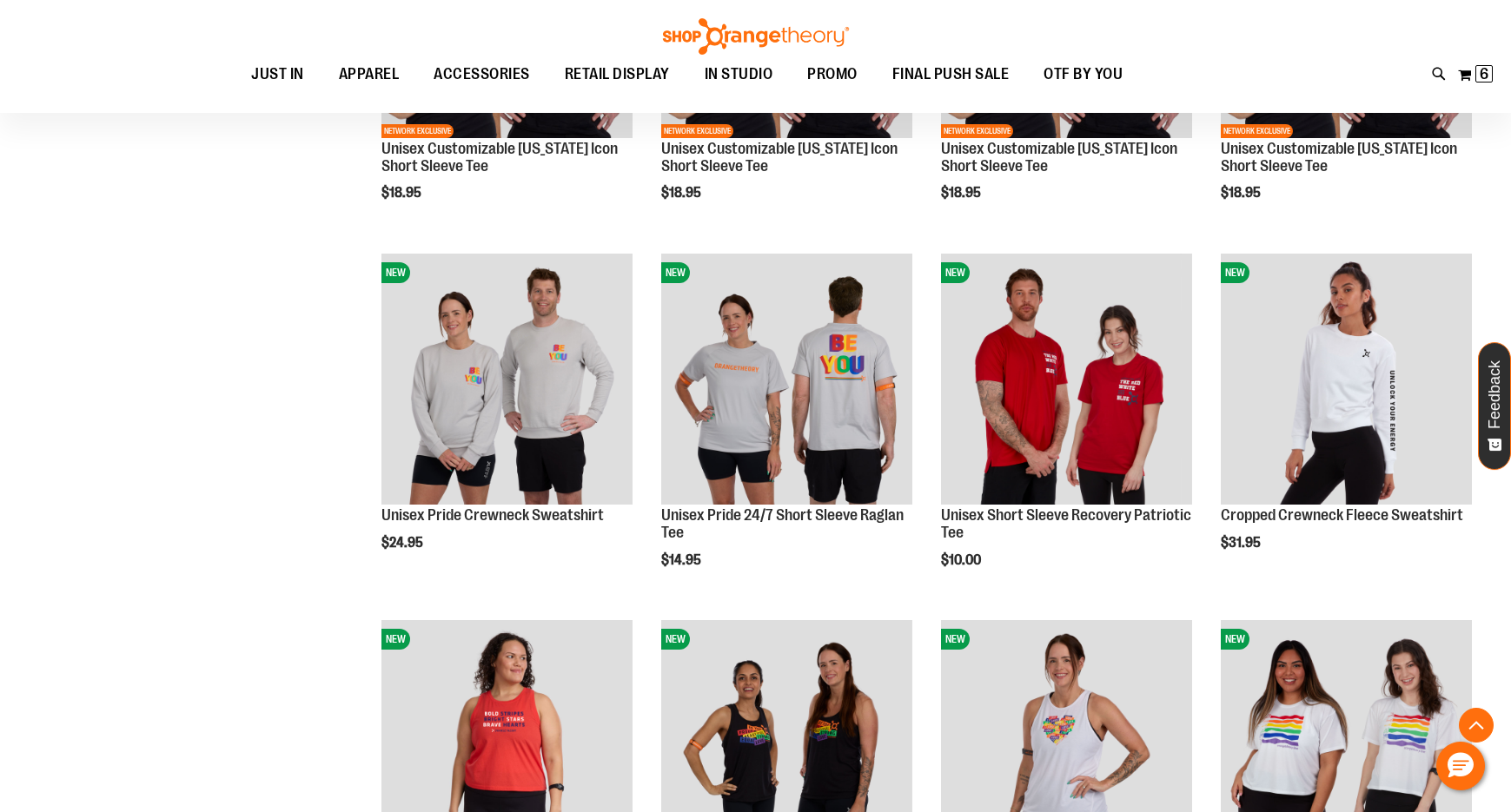
scroll to position [9734, 0]
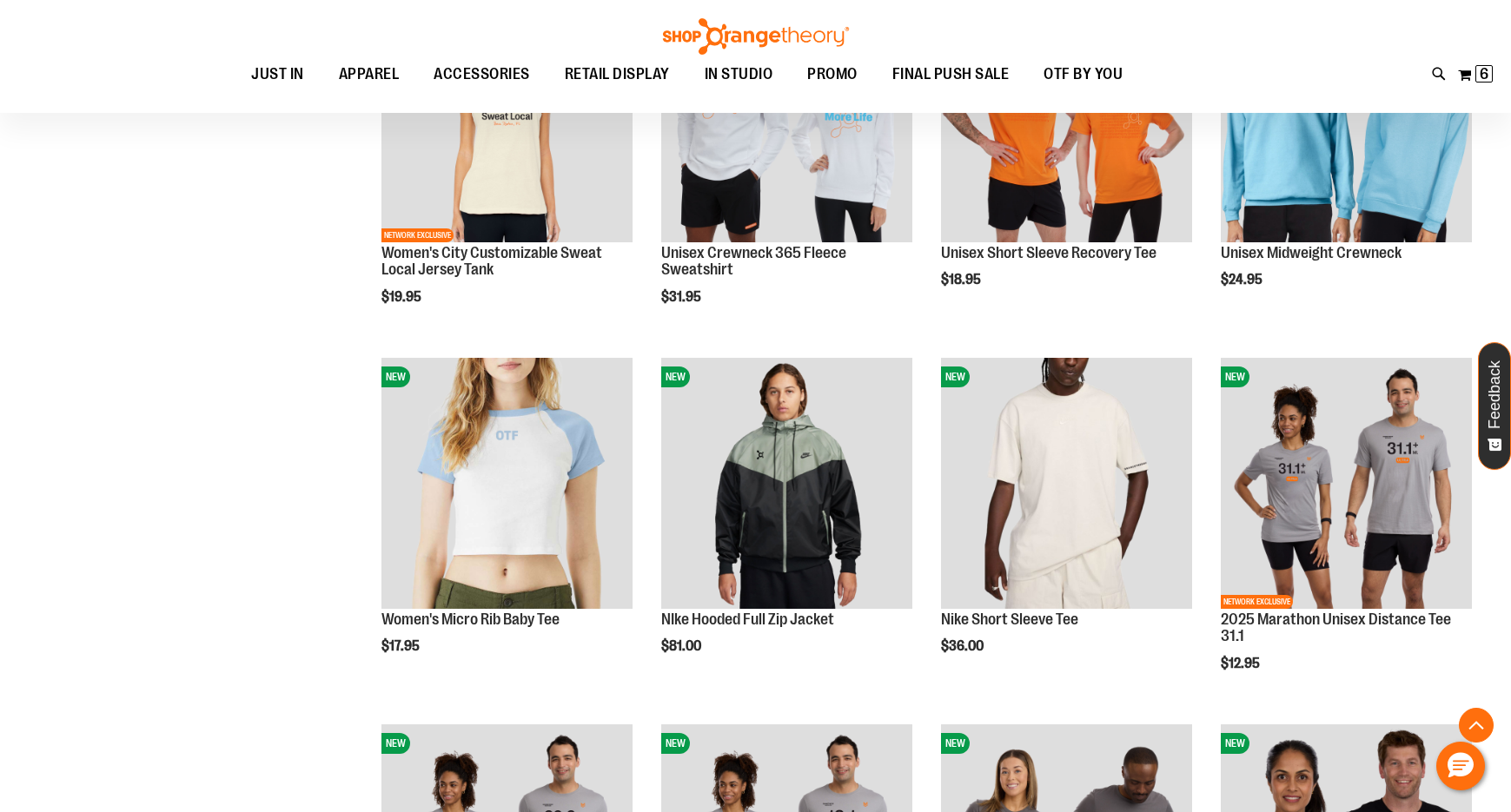
scroll to position [7910, 0]
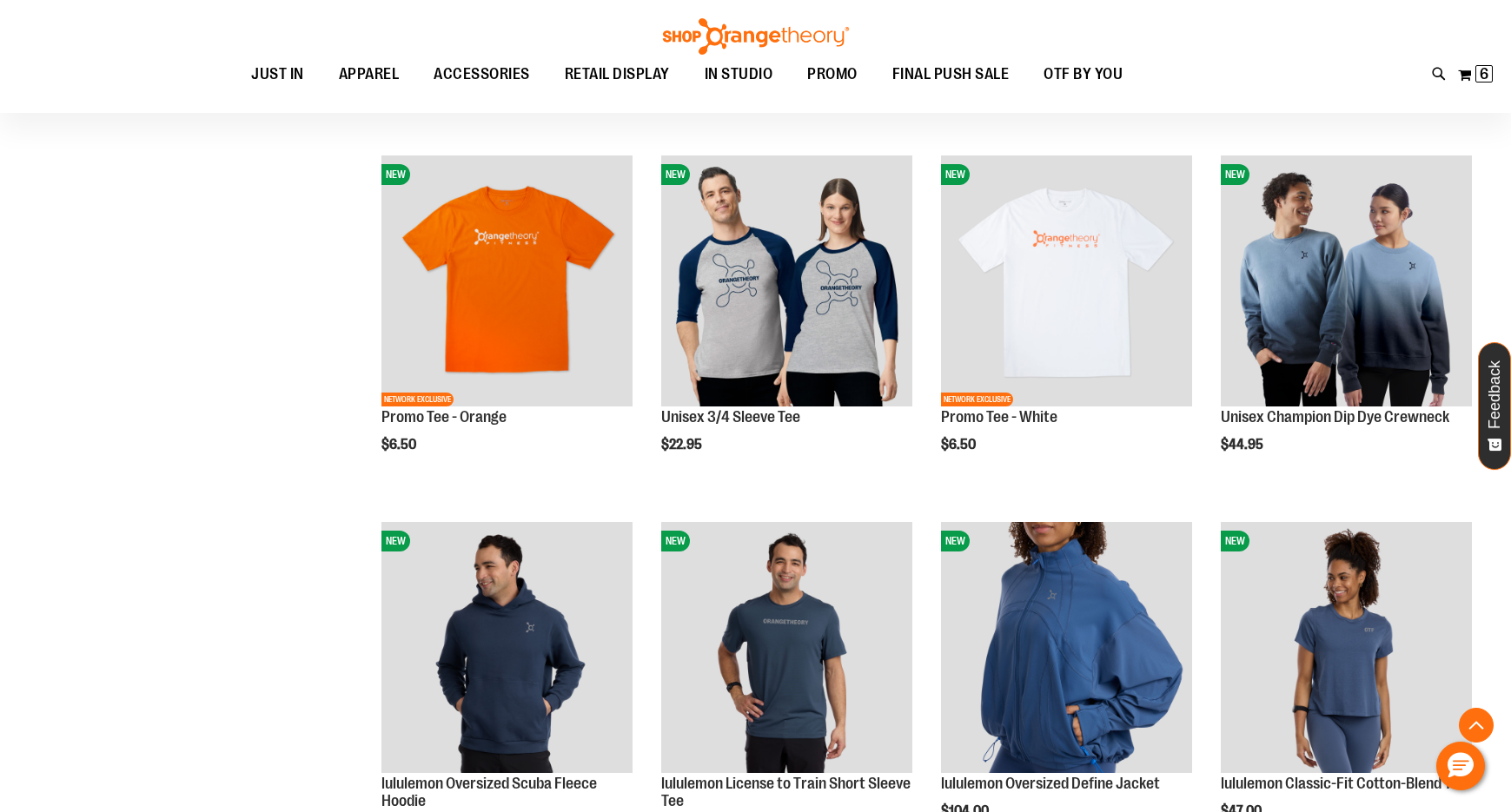
scroll to position [6867, 0]
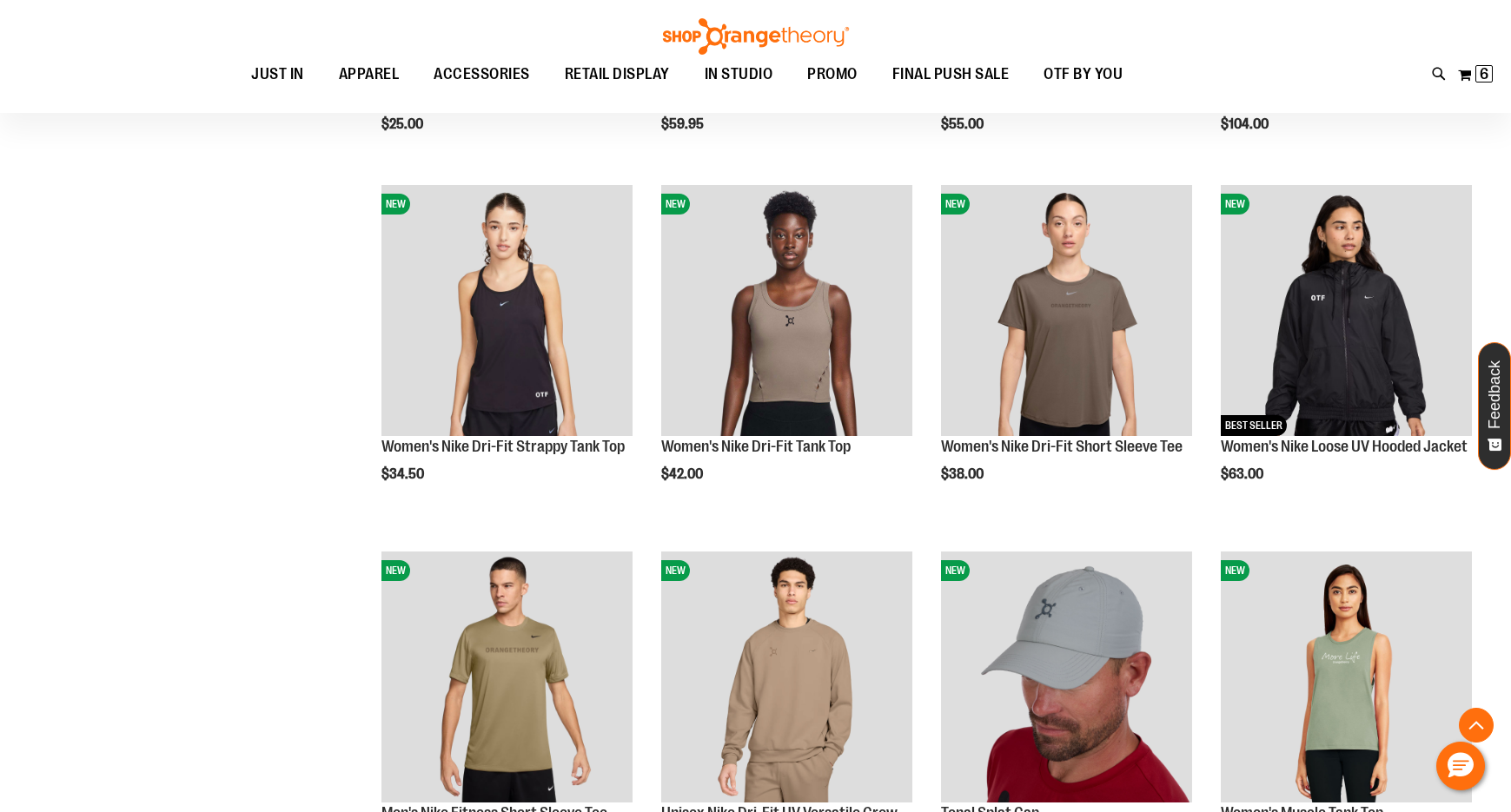
scroll to position [4782, 0]
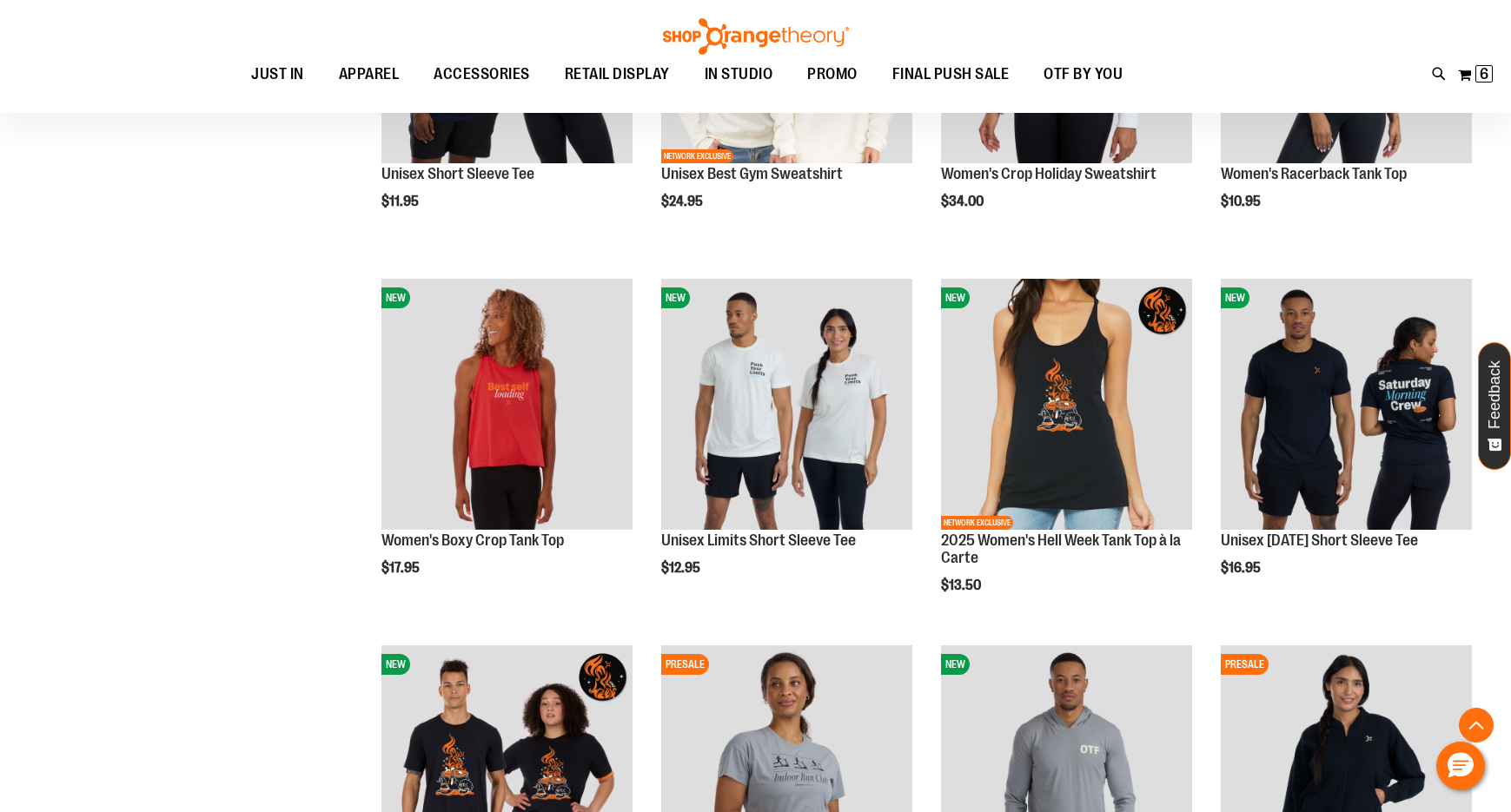
scroll to position [3740, 0]
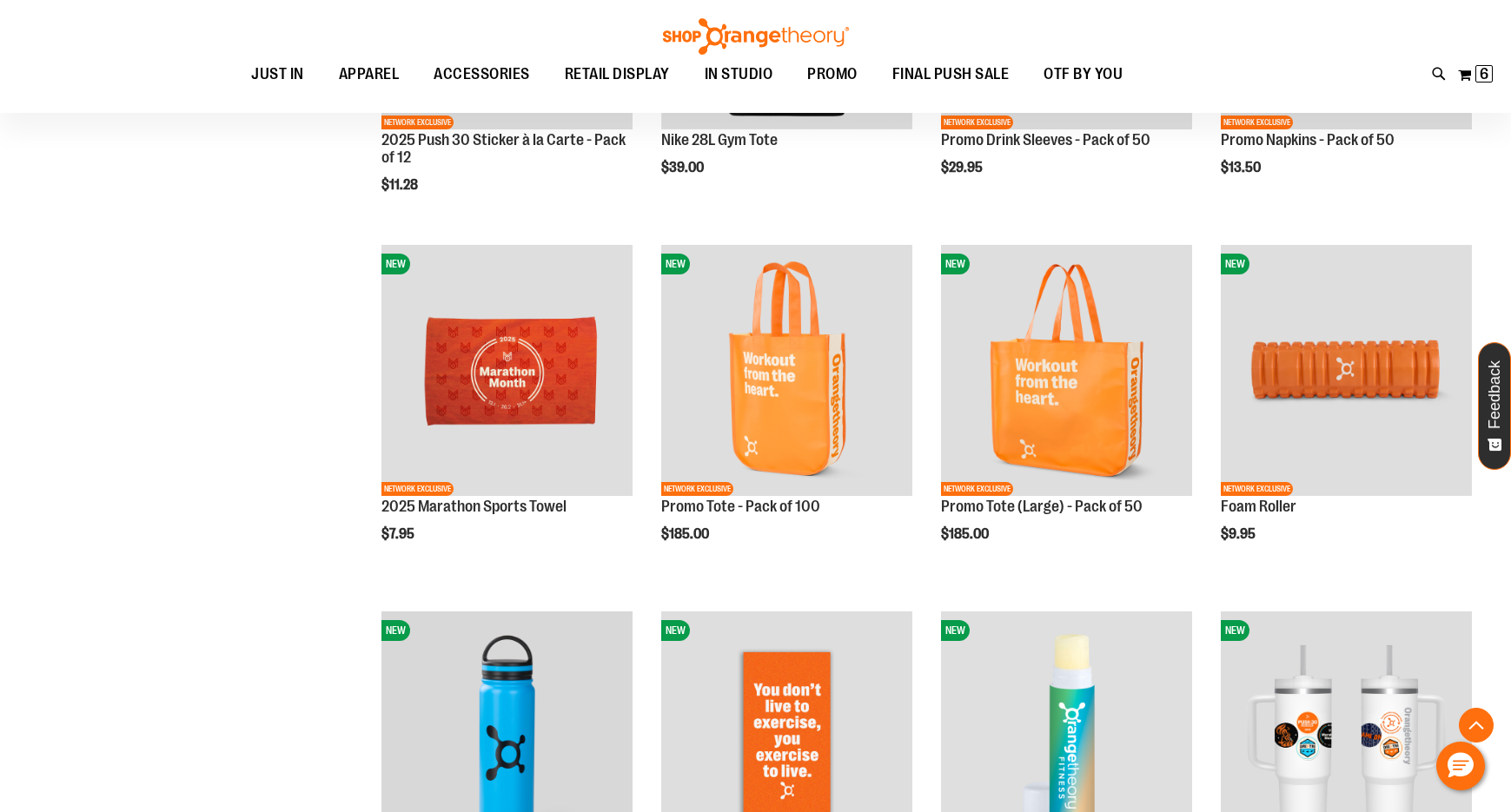
scroll to position [2349, 0]
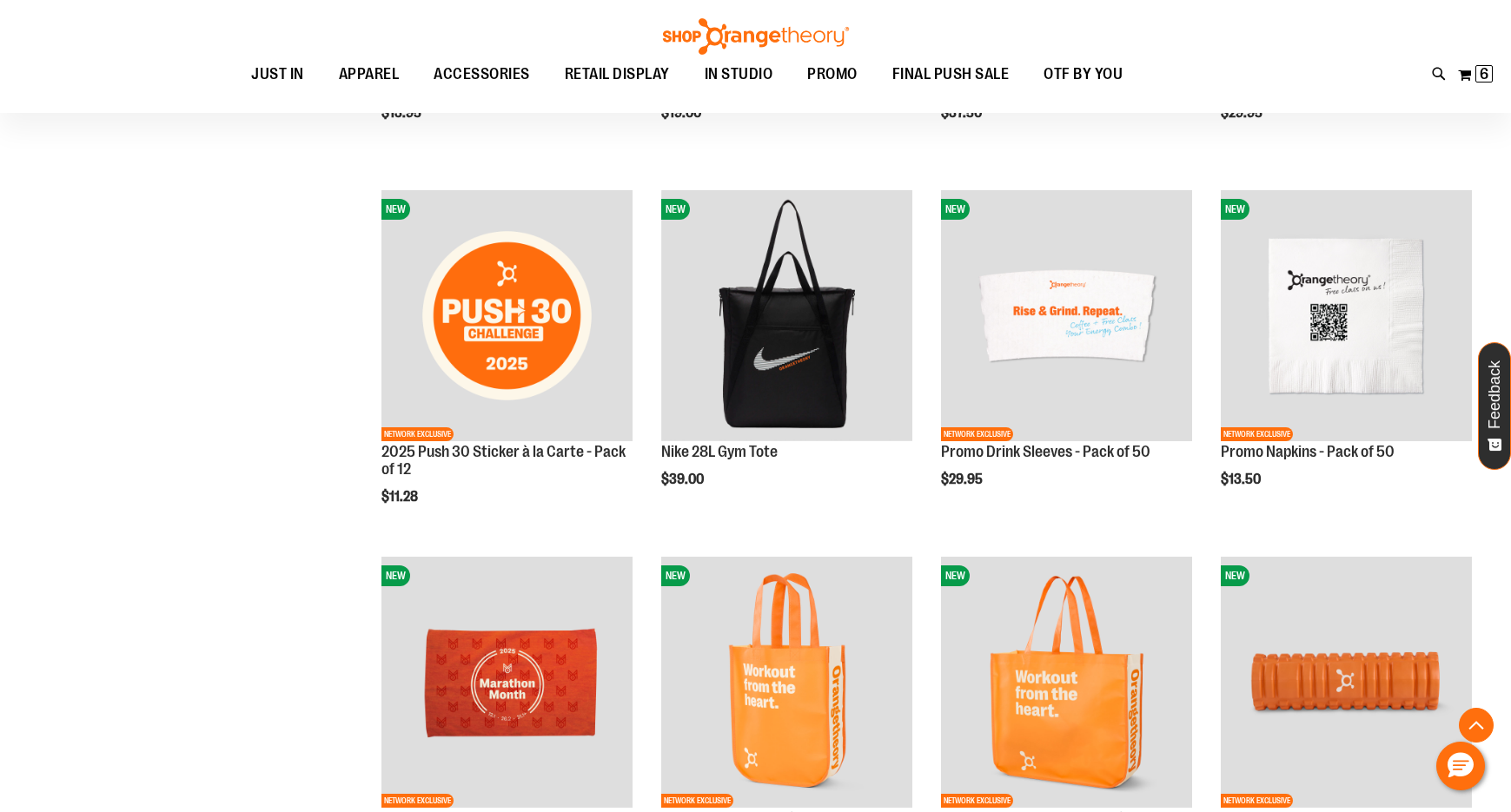
scroll to position [2345, 0]
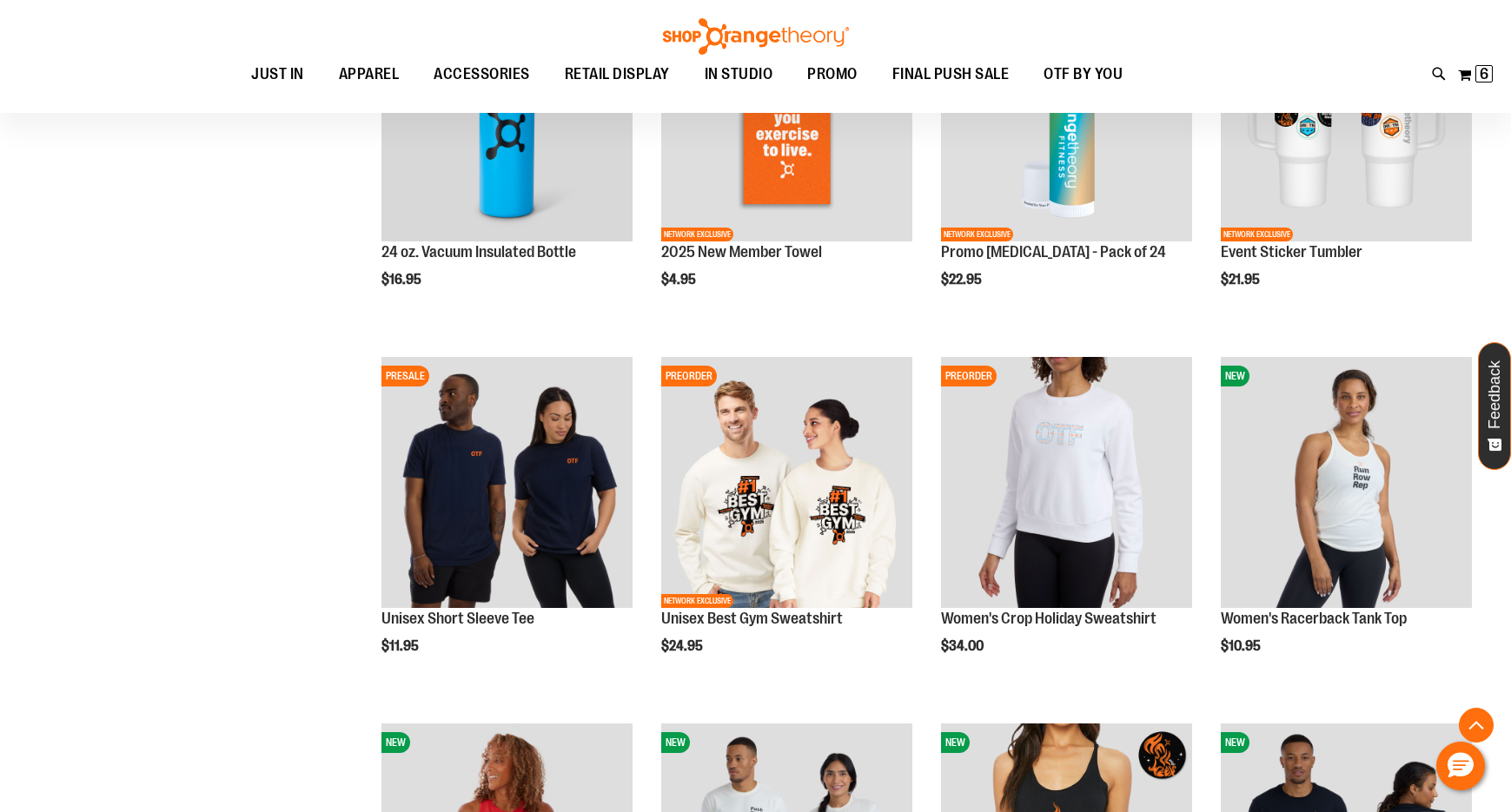
scroll to position [3301, 0]
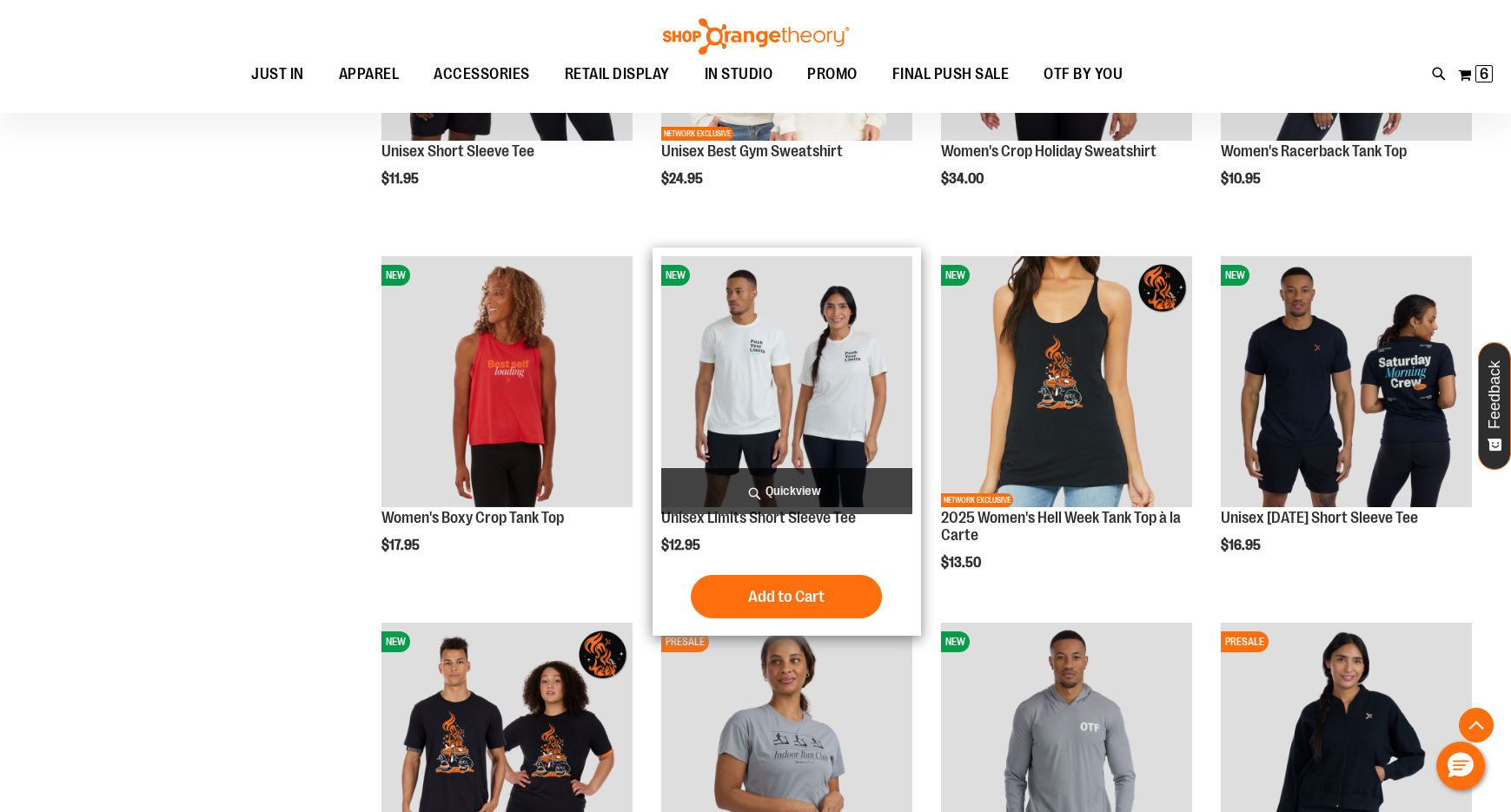
scroll to position [3996, 0]
